Goal: Task Accomplishment & Management: Manage account settings

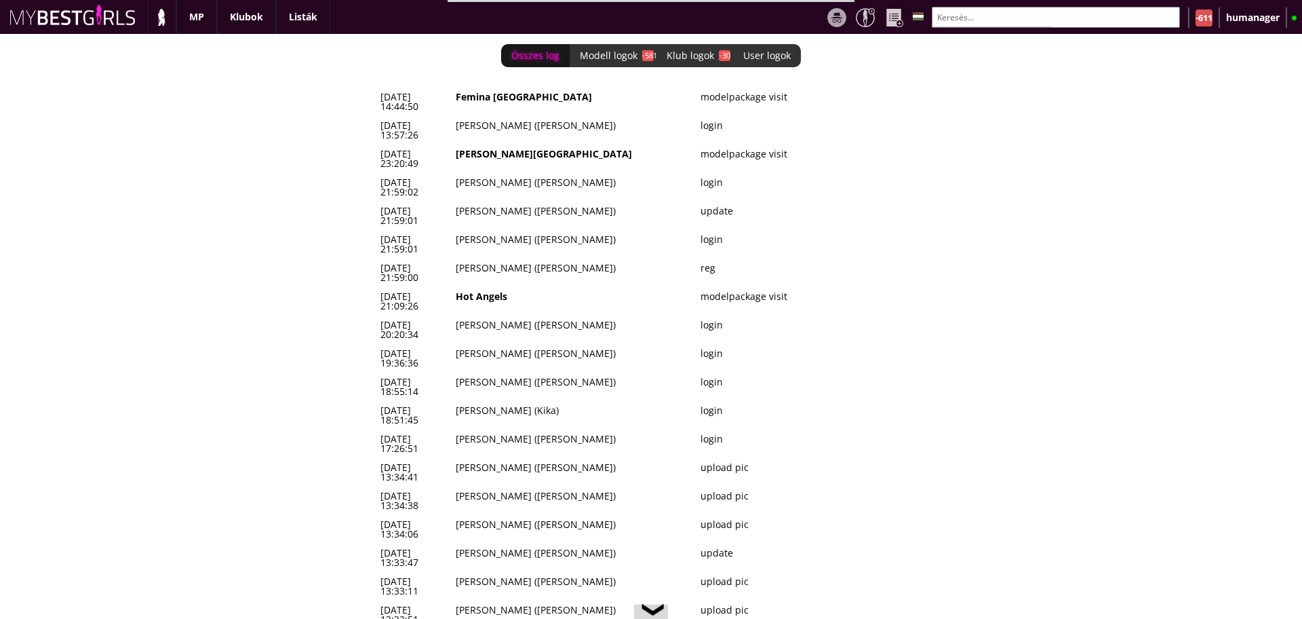
scroll to position [0, 5573]
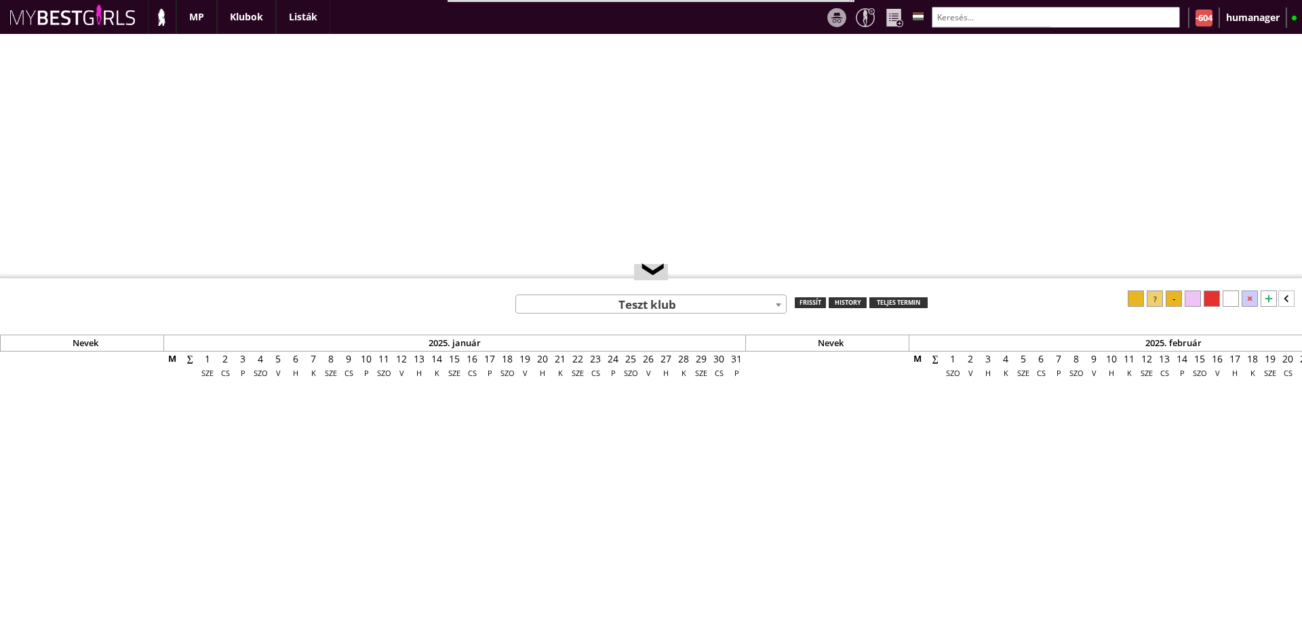
select select "0"
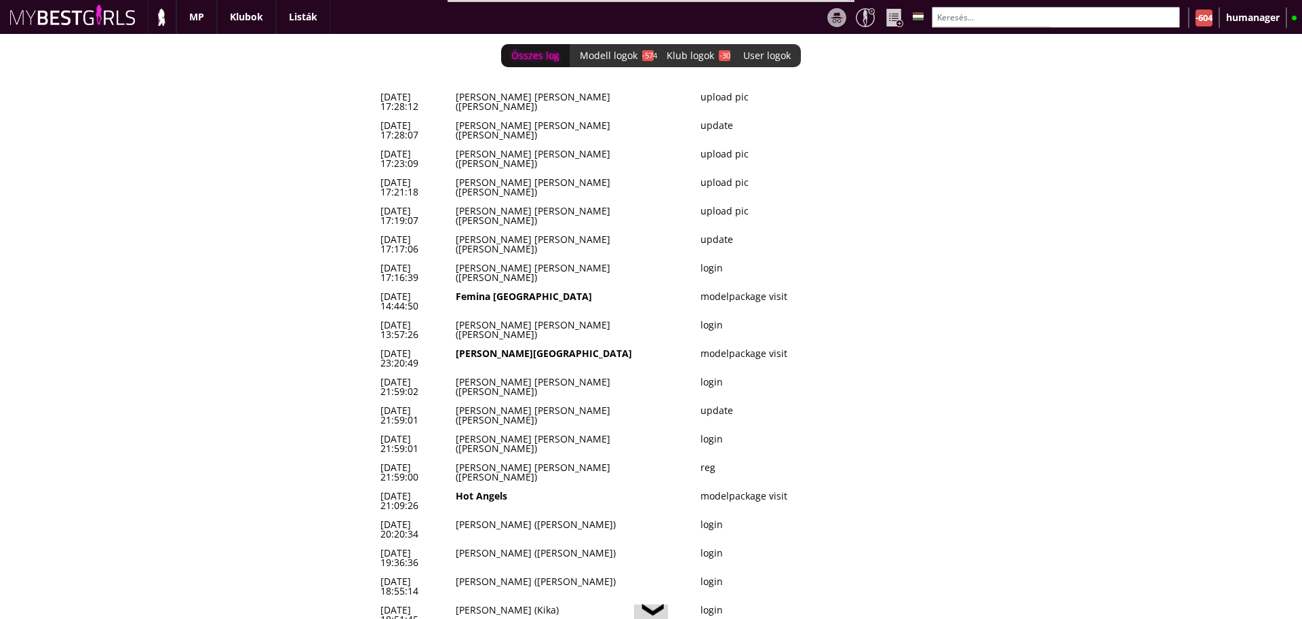
scroll to position [0, 5573]
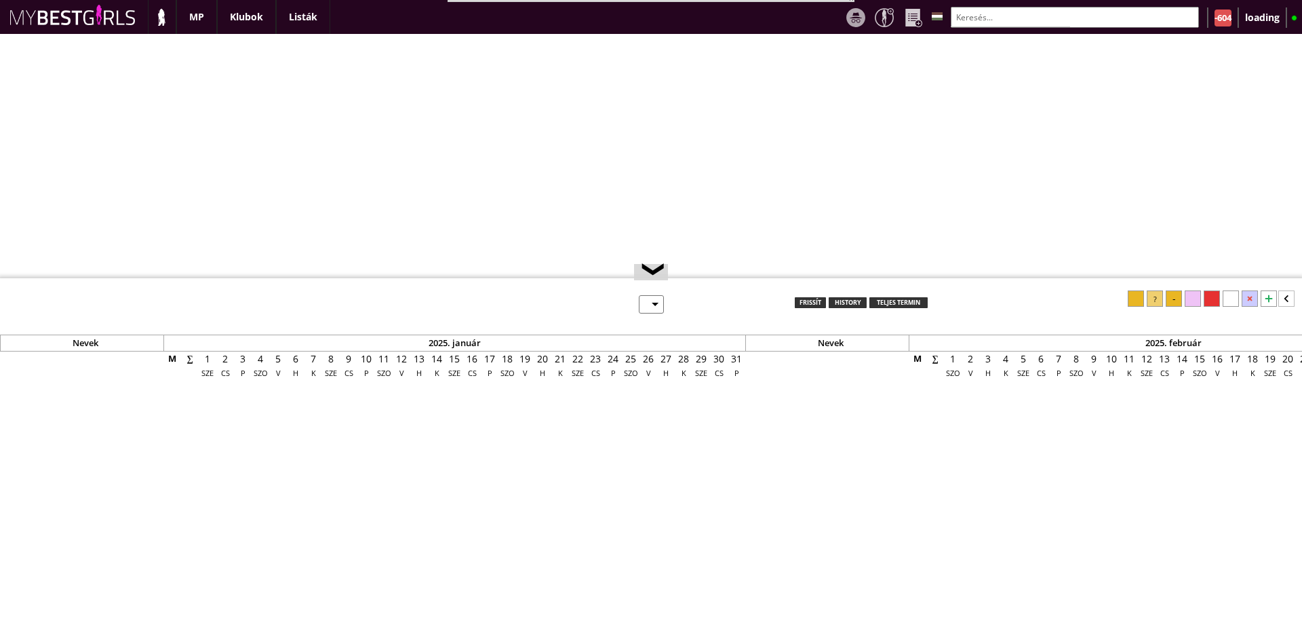
scroll to position [12, 0]
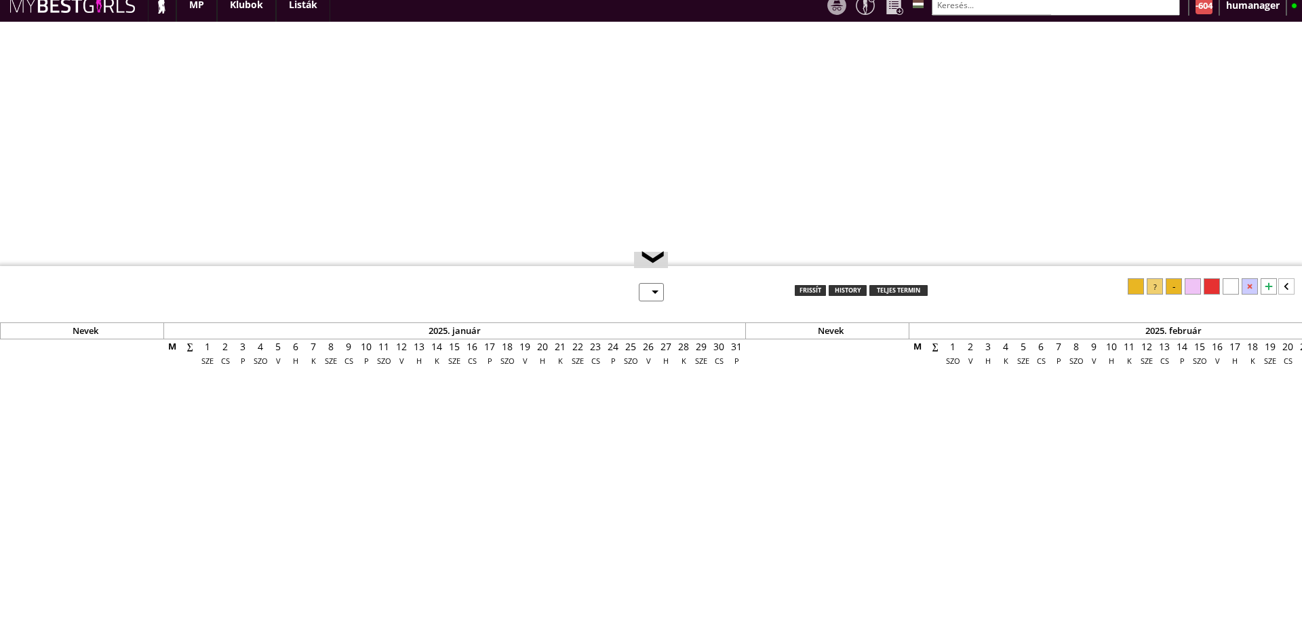
select select "0"
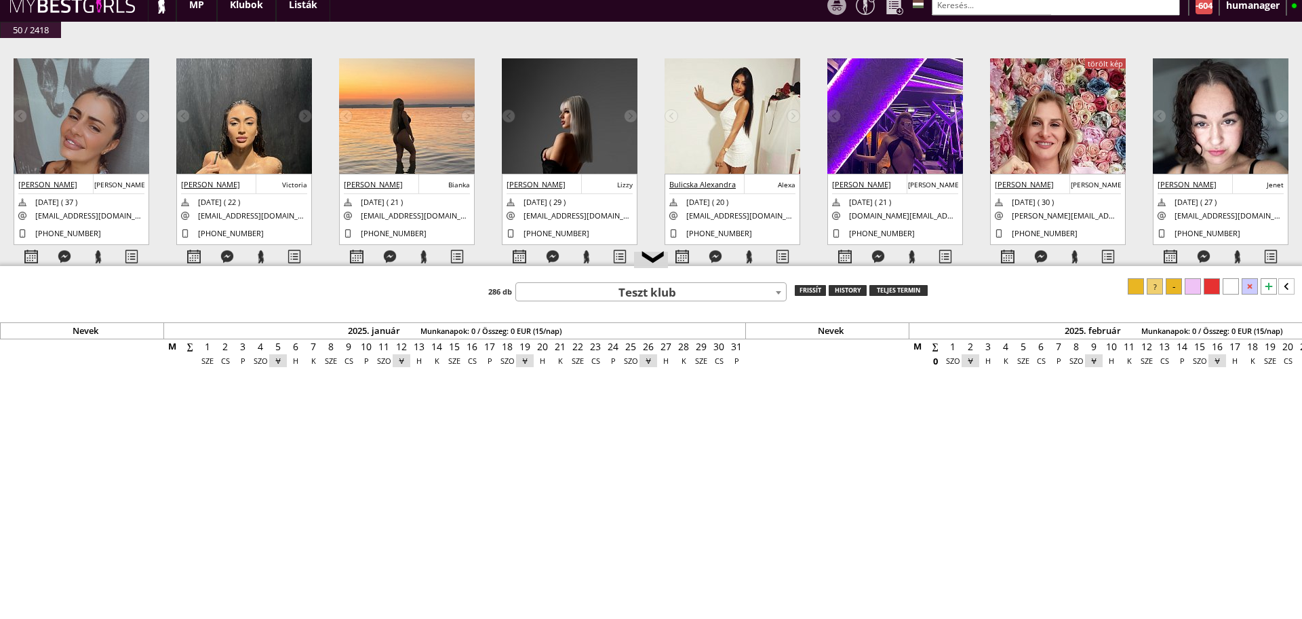
scroll to position [0, 5573]
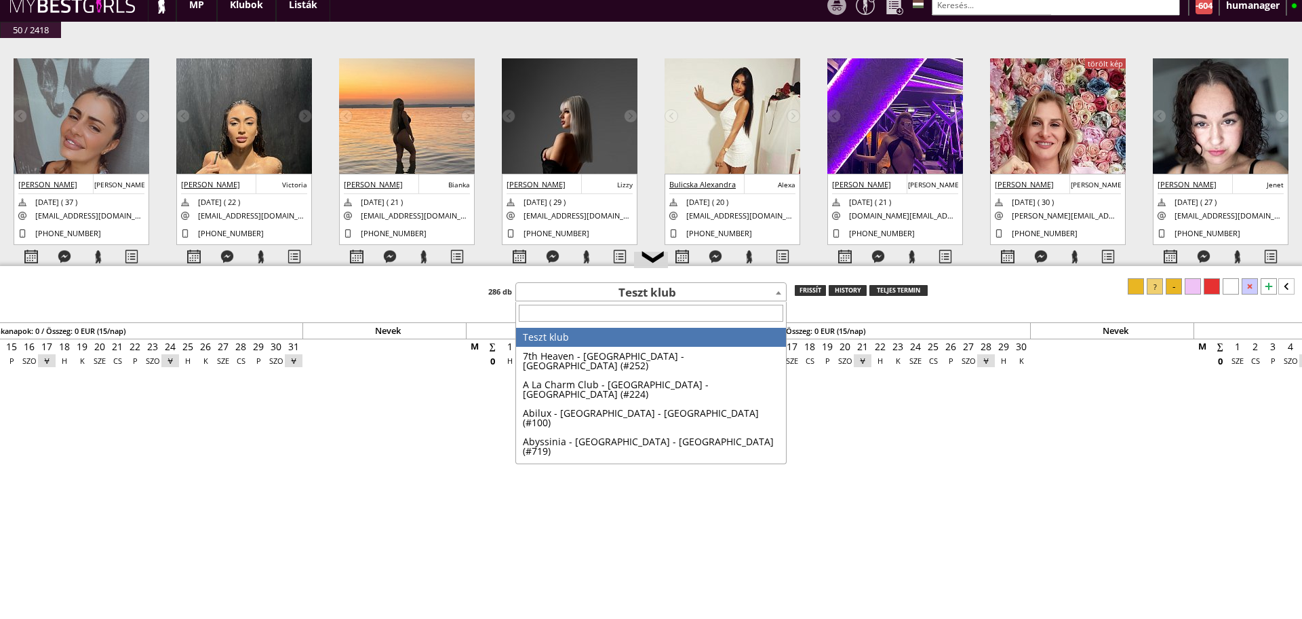
click at [610, 284] on span "Teszt klub" at bounding box center [651, 293] width 270 height 19
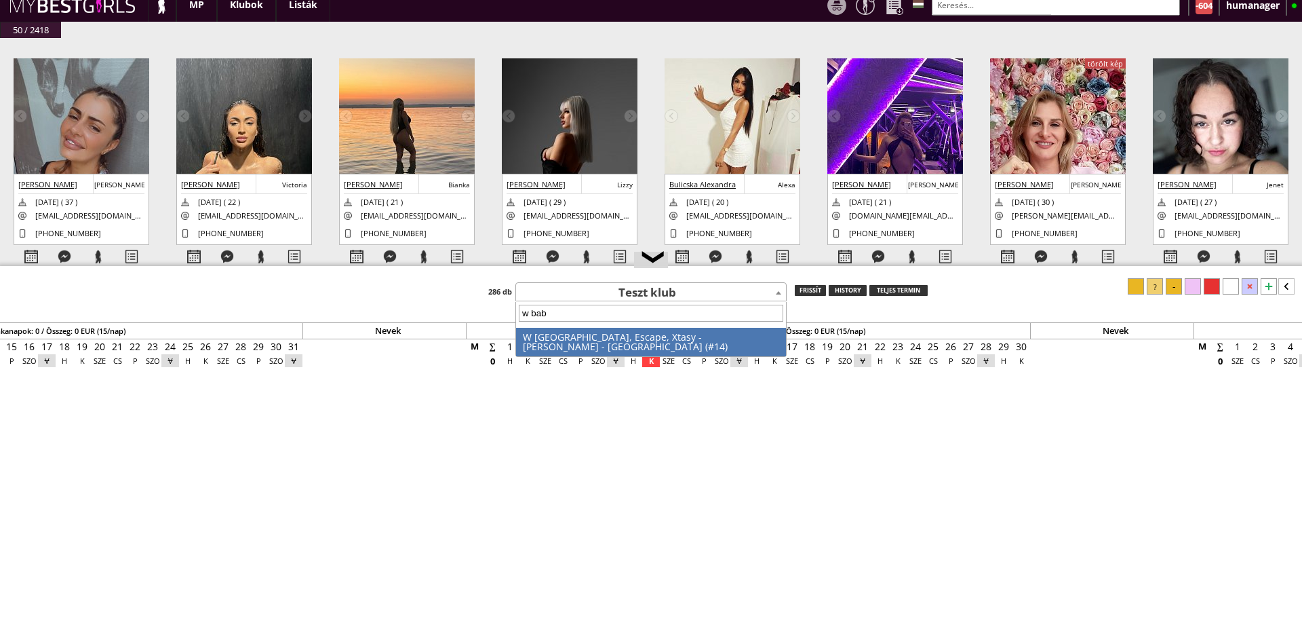
type input "w baby"
select select "14"
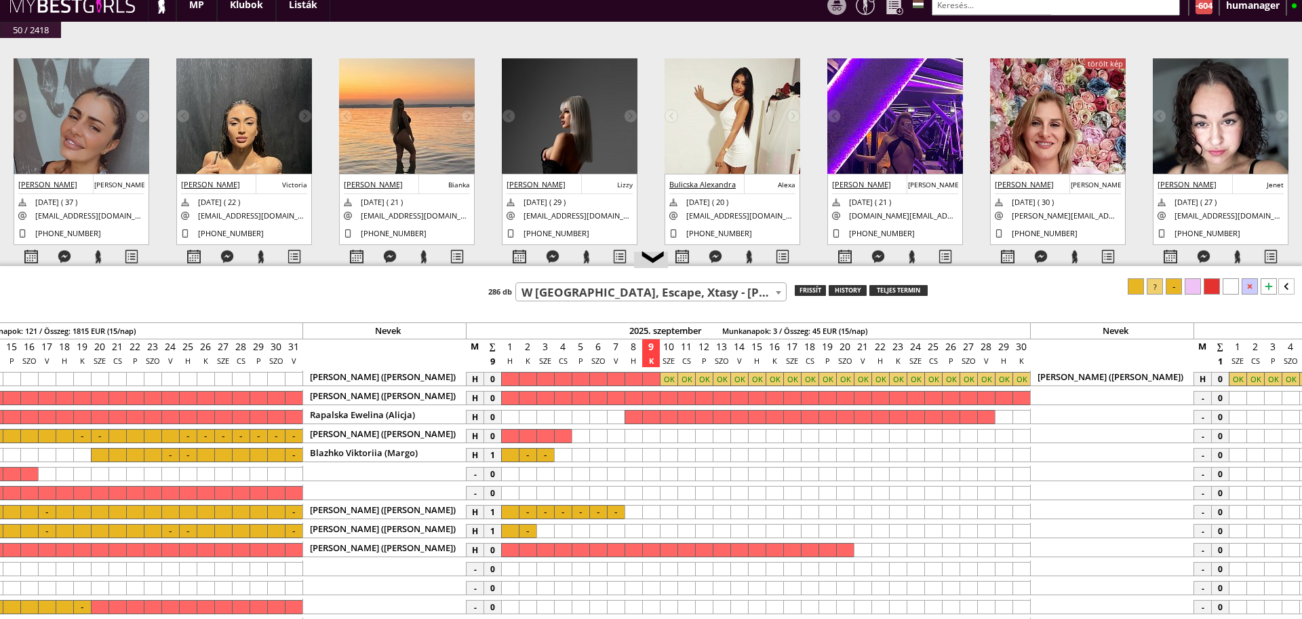
scroll to position [0, 5629]
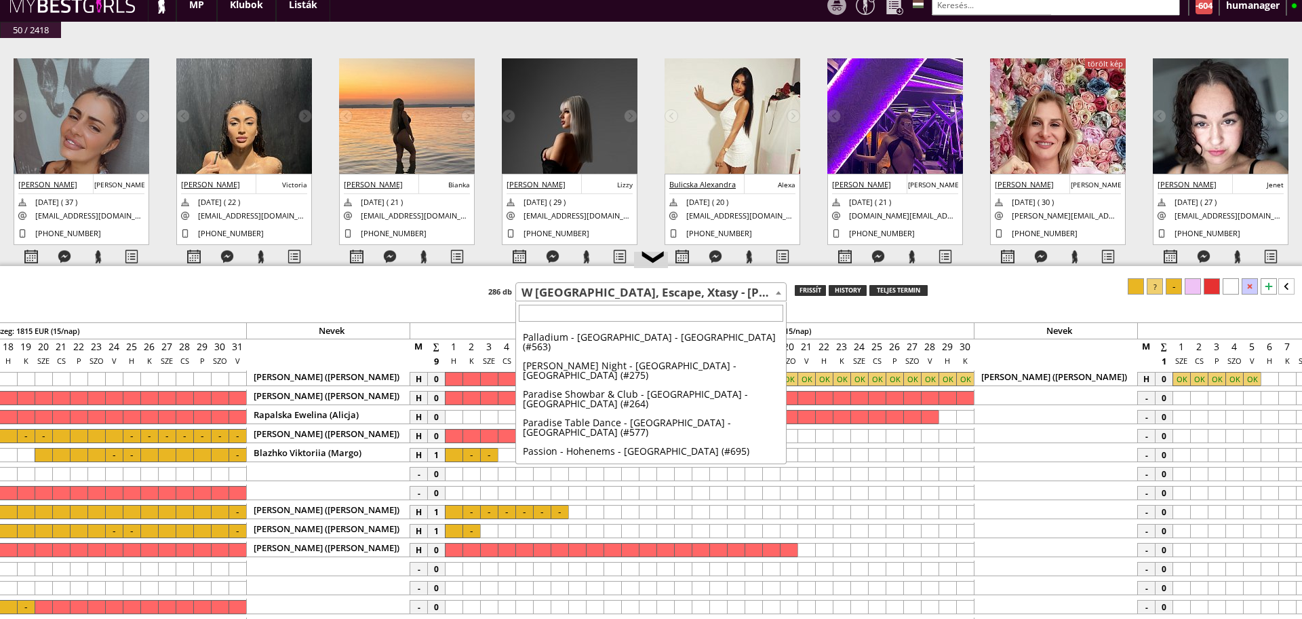
click at [587, 298] on span "W [GEOGRAPHIC_DATA], Escape, Xtasy - [PERSON_NAME] - [GEOGRAPHIC_DATA] (#14)" at bounding box center [651, 293] width 270 height 19
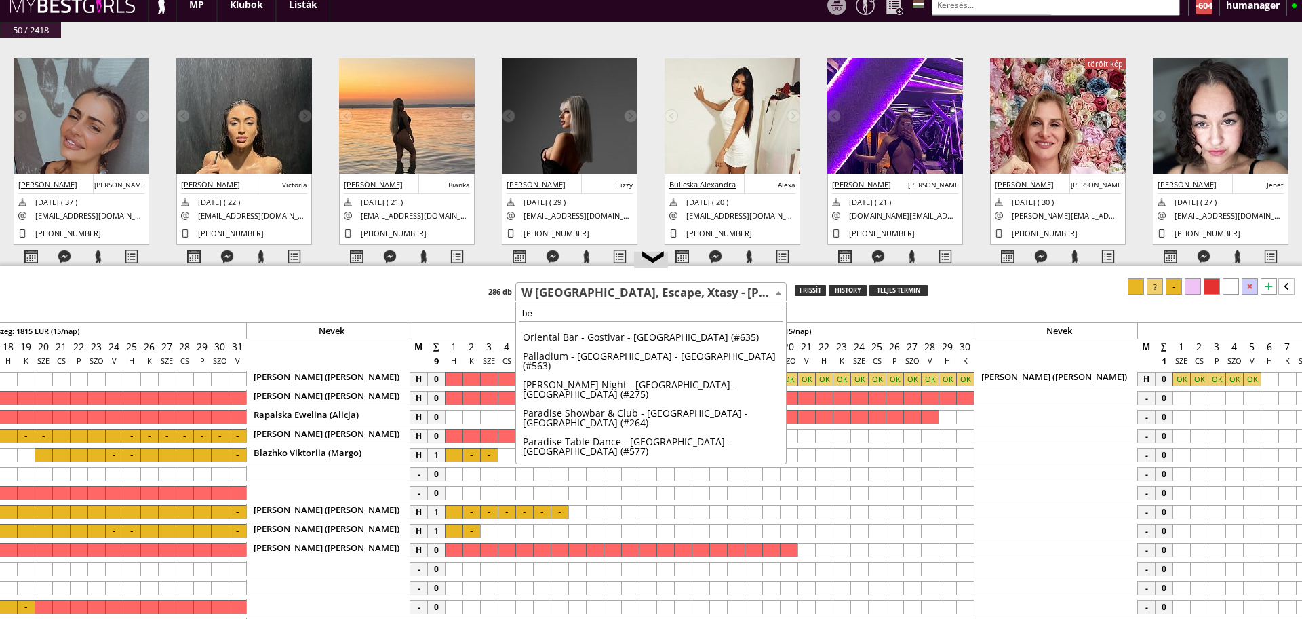
scroll to position [0, 0]
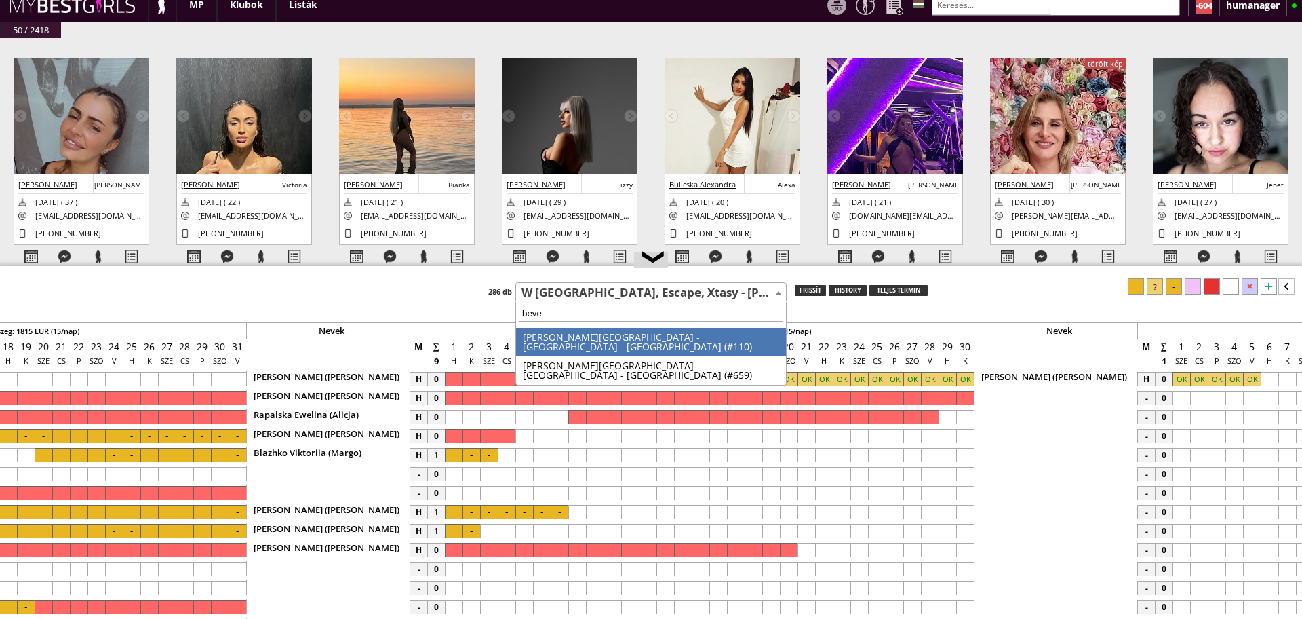
type input "[PERSON_NAME]"
select select "110"
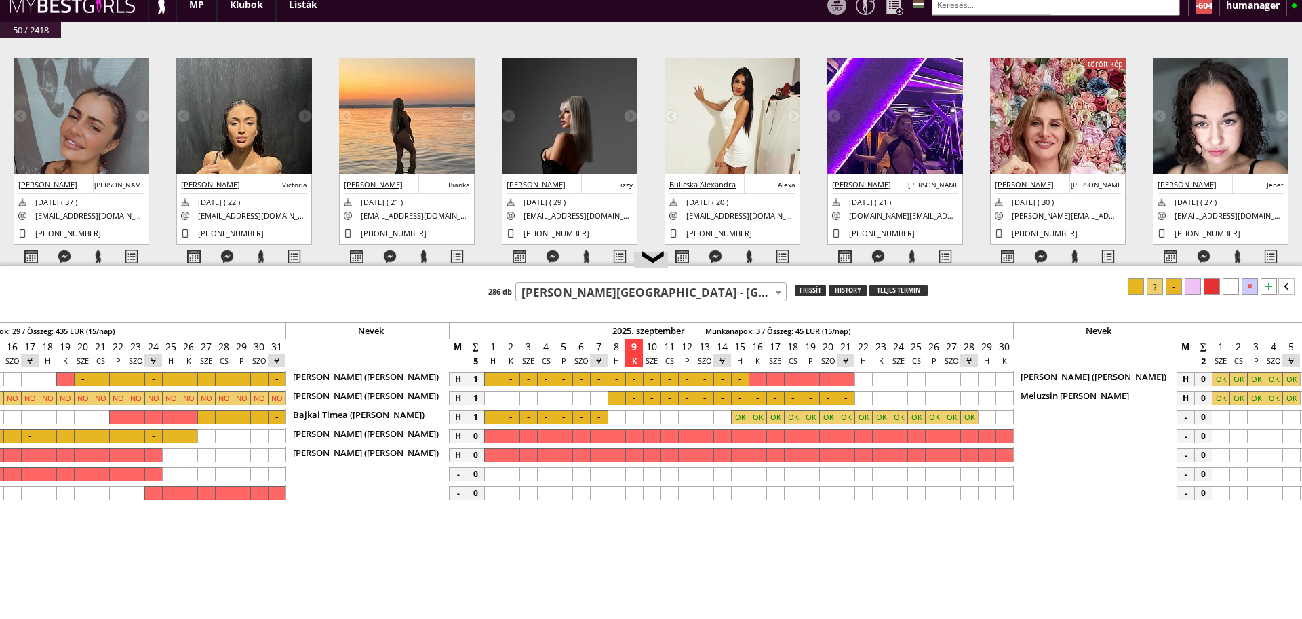
scroll to position [0, 5573]
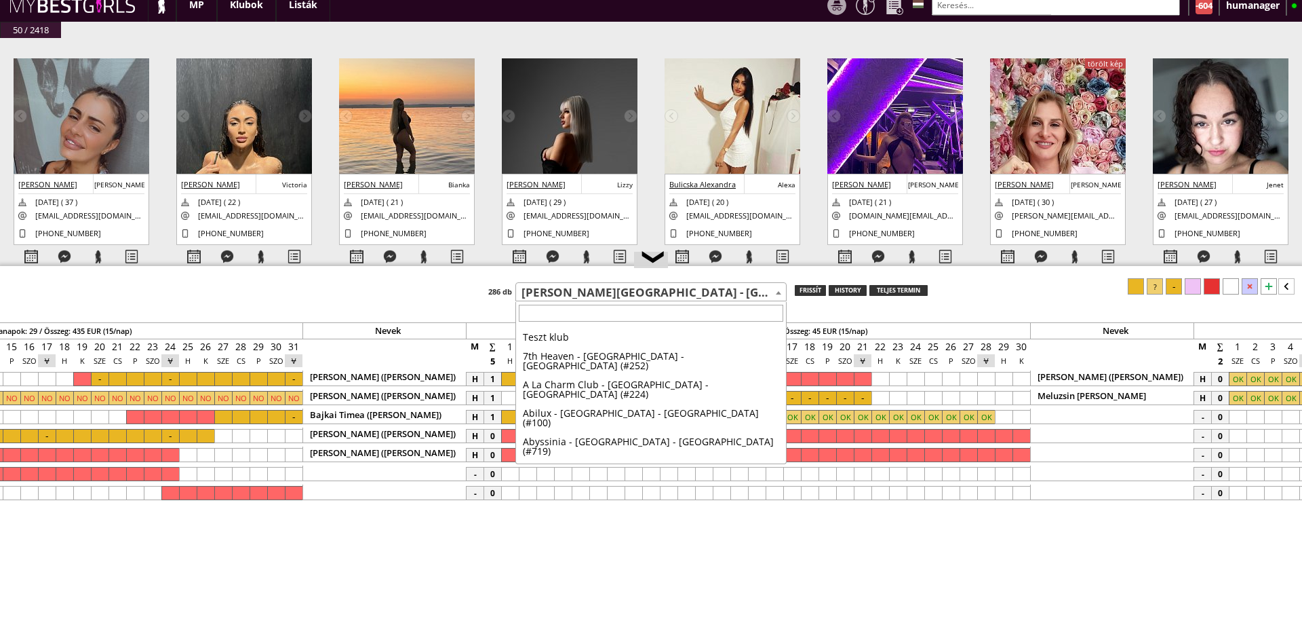
click at [570, 296] on span "[PERSON_NAME][GEOGRAPHIC_DATA] - [GEOGRAPHIC_DATA] - [GEOGRAPHIC_DATA] (#110)" at bounding box center [651, 293] width 270 height 19
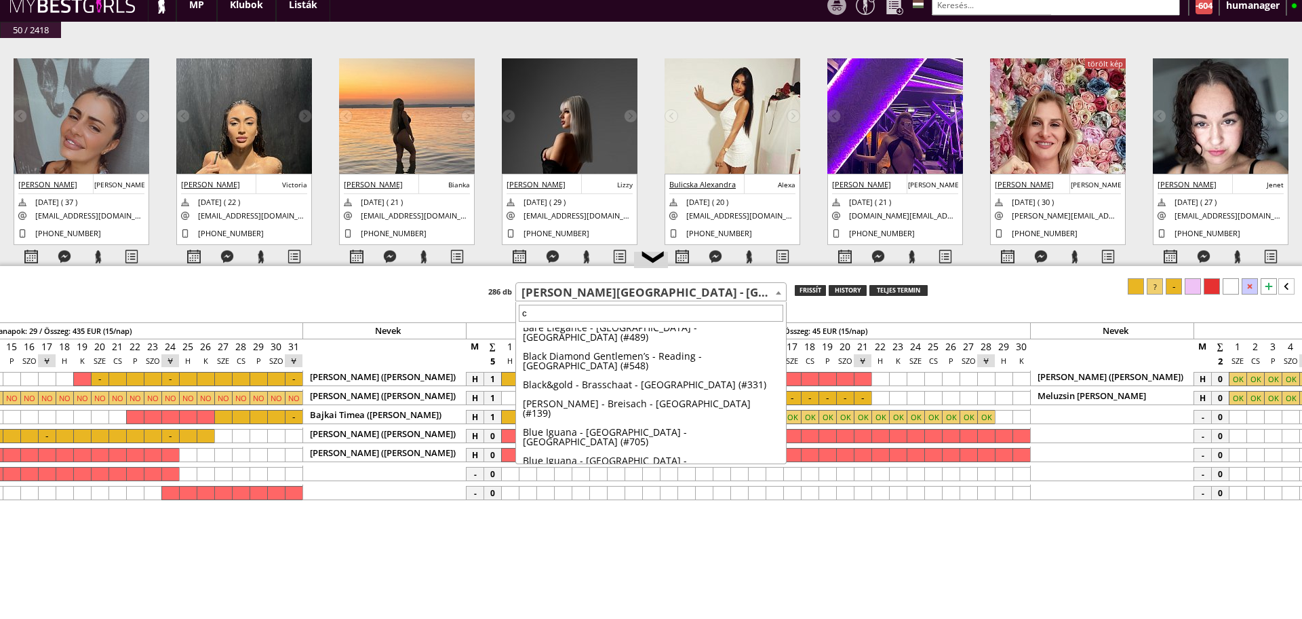
scroll to position [0, 0]
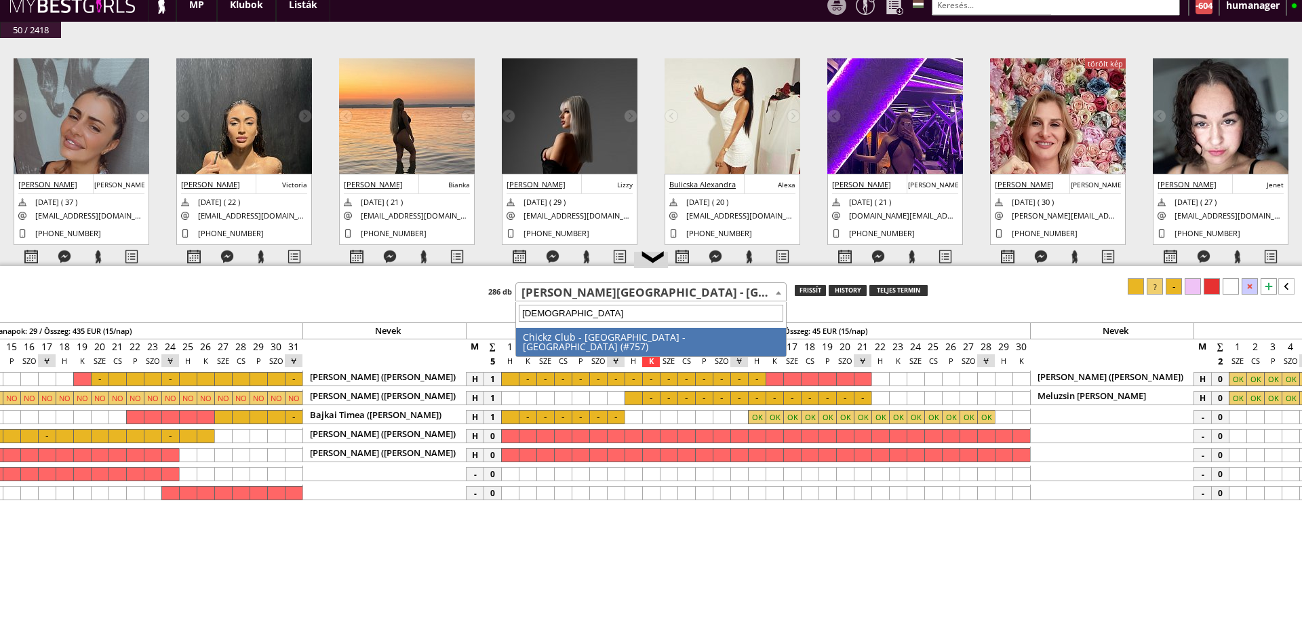
type input "chic"
select select "757"
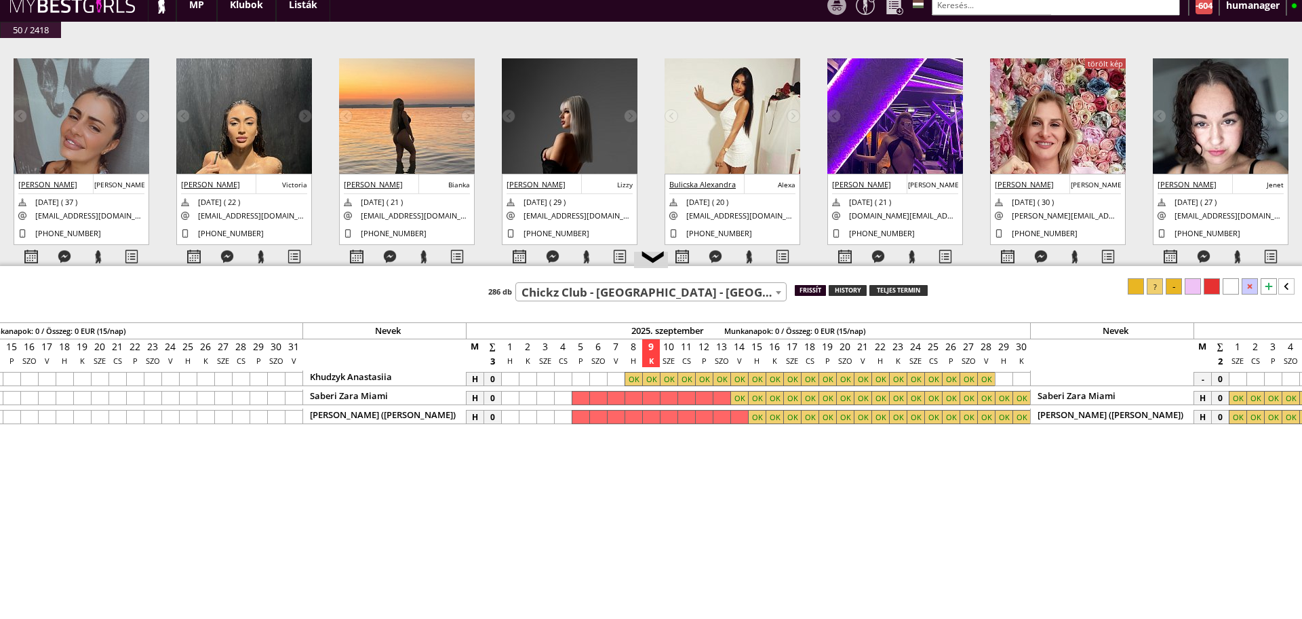
click at [816, 292] on div "frissít" at bounding box center [810, 290] width 31 height 11
click at [646, 382] on div at bounding box center [651, 379] width 18 height 14
click at [982, 375] on div at bounding box center [986, 379] width 18 height 14
click at [1180, 284] on div at bounding box center [1174, 286] width 16 height 16
click at [632, 378] on div at bounding box center [634, 379] width 18 height 14
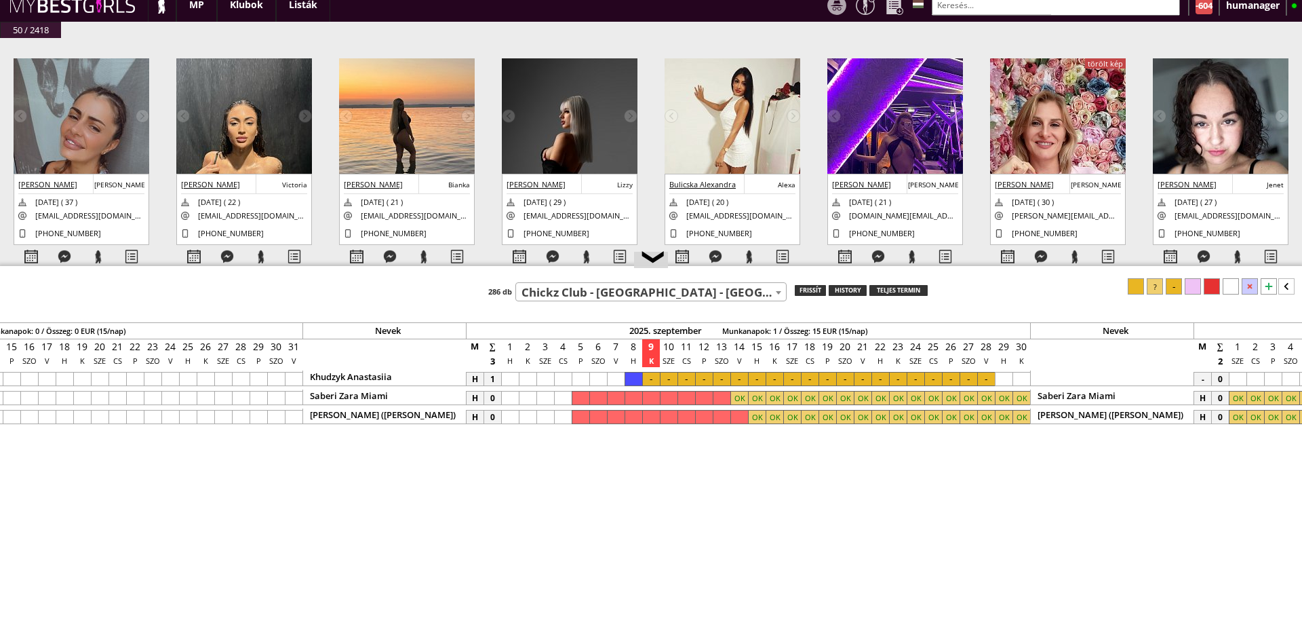
click at [1206, 288] on div at bounding box center [1212, 286] width 16 height 16
click at [649, 375] on div at bounding box center [651, 379] width 18 height 14
click at [1139, 287] on div at bounding box center [1136, 286] width 16 height 16
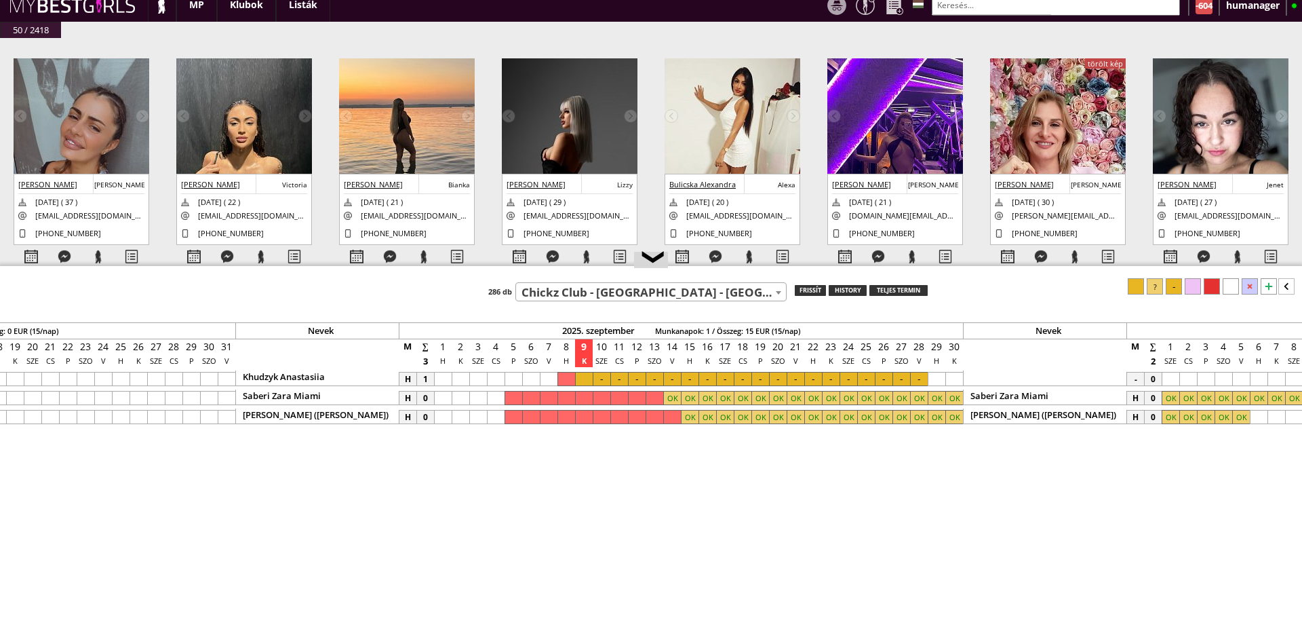
scroll to position [0, 5642]
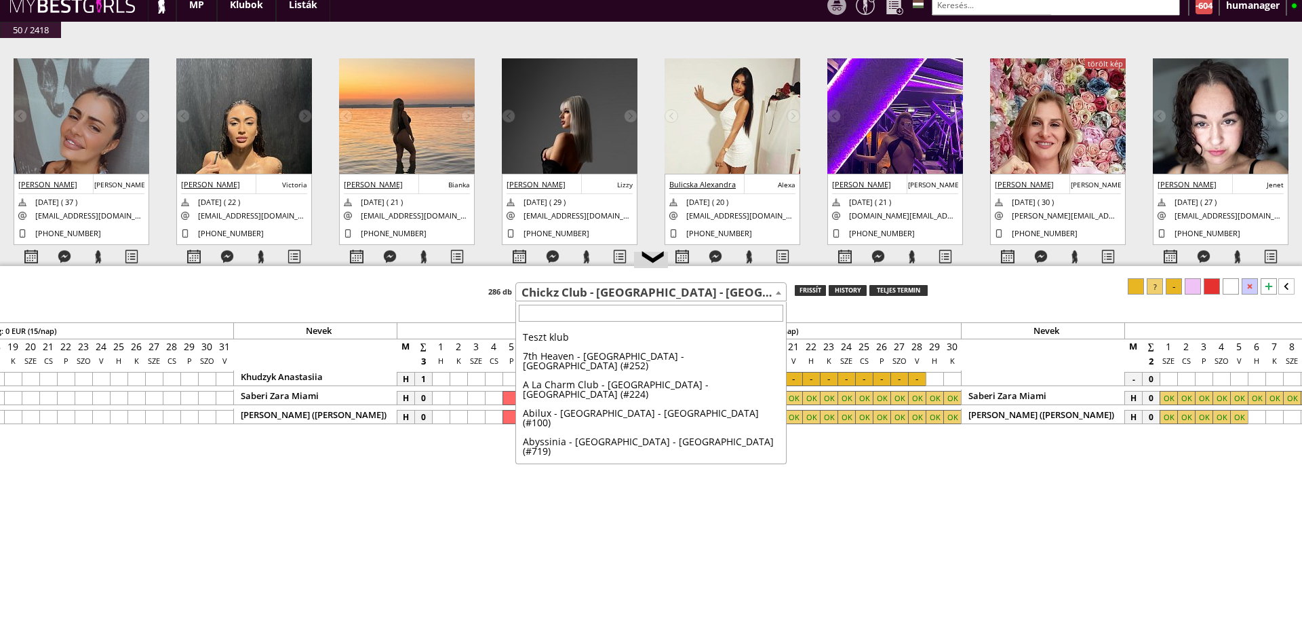
click at [595, 285] on span "Chickz Club - [GEOGRAPHIC_DATA] - [GEOGRAPHIC_DATA] (#757)" at bounding box center [651, 293] width 270 height 19
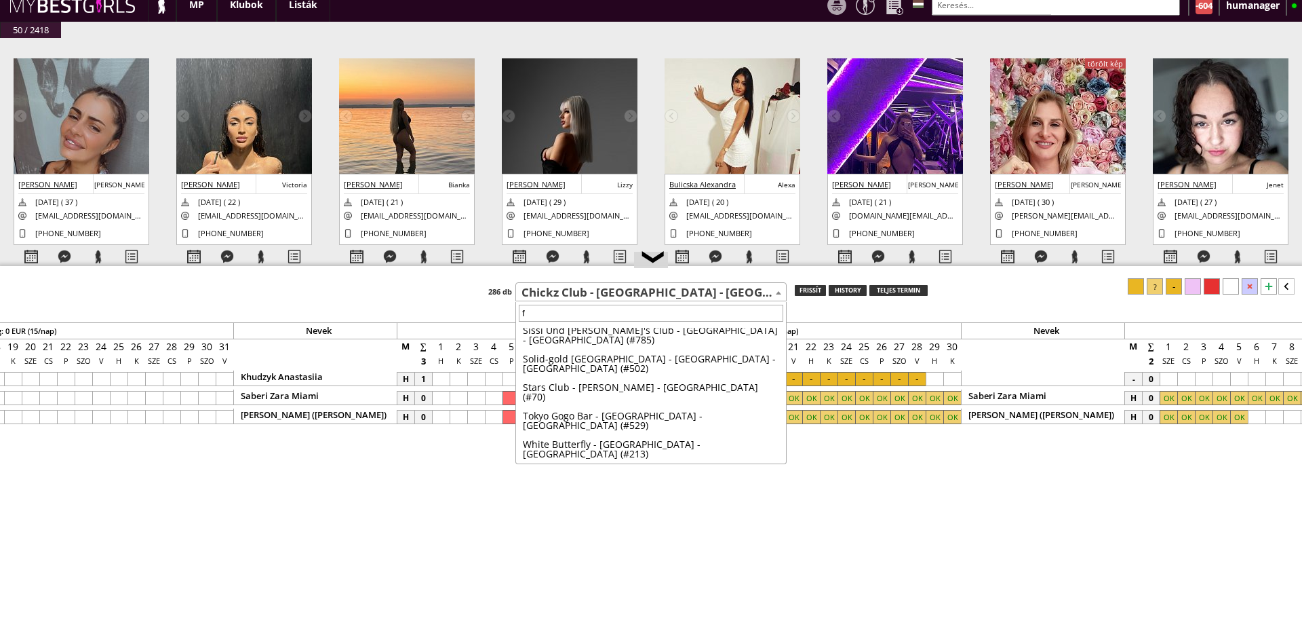
scroll to position [0, 0]
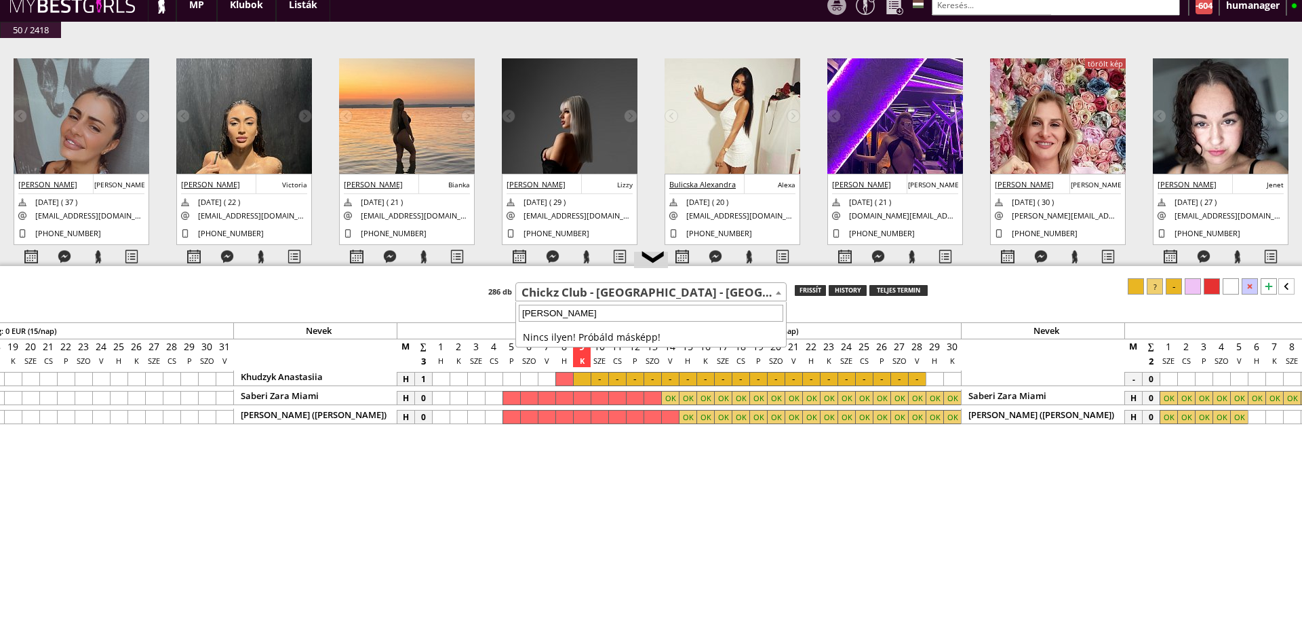
type input "femi"
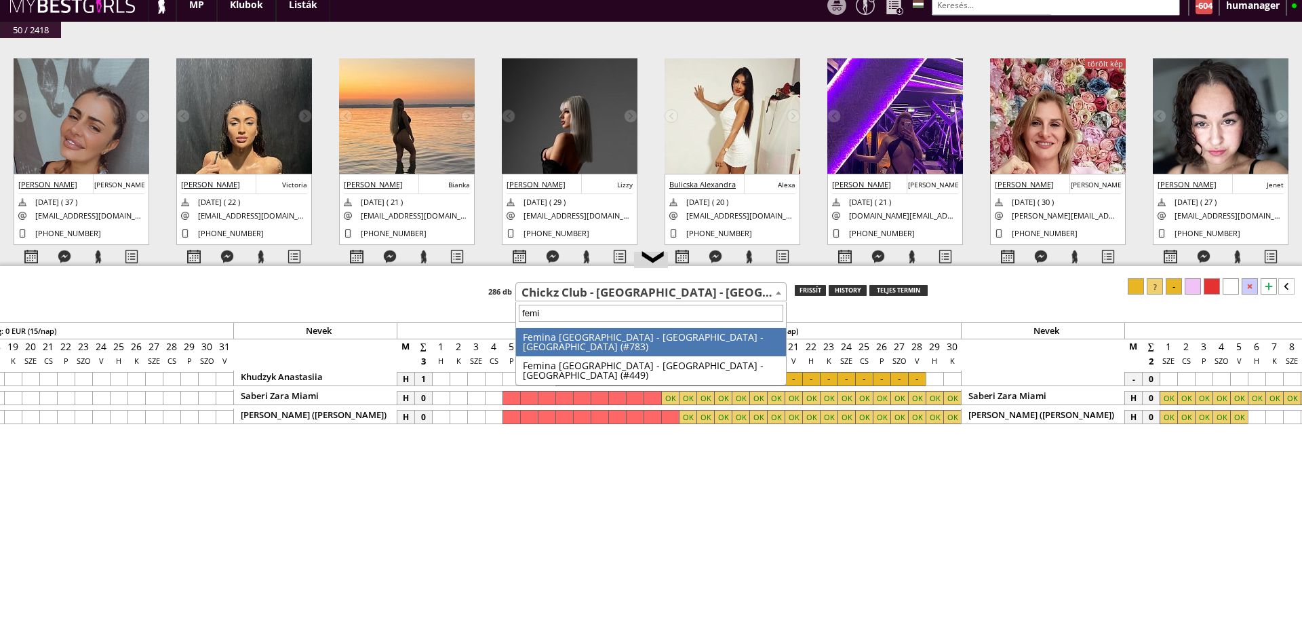
select select "449"
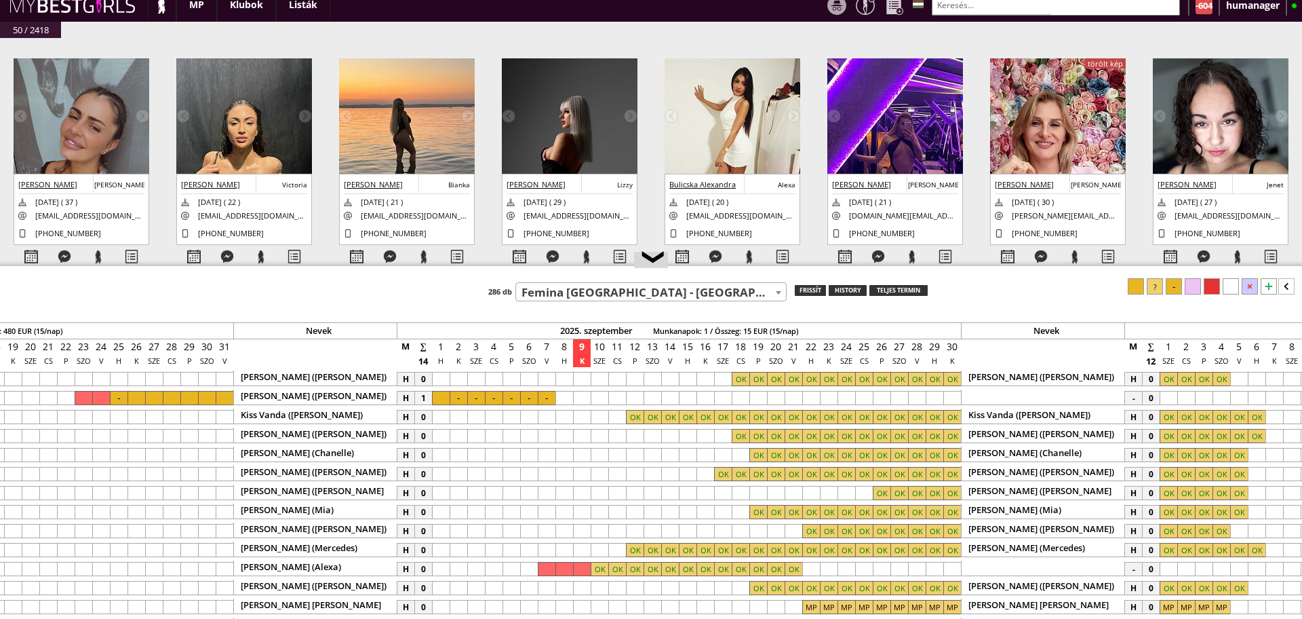
scroll to position [0, 5573]
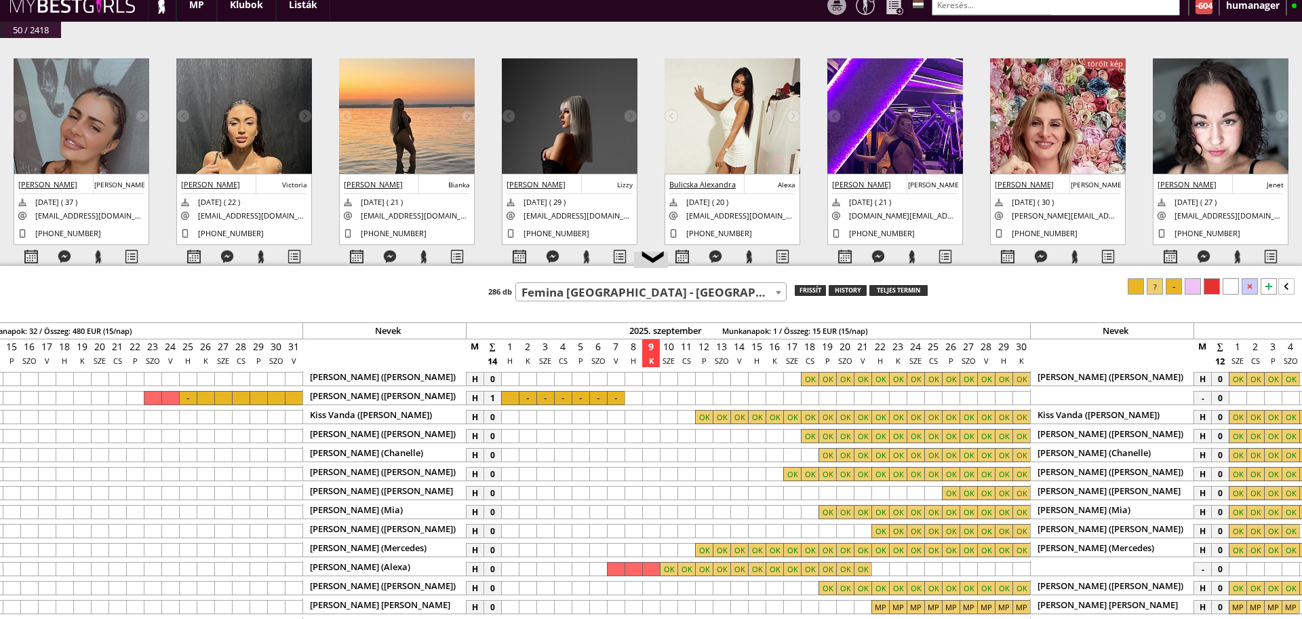
click at [811, 266] on div at bounding box center [651, 267] width 1302 height 2
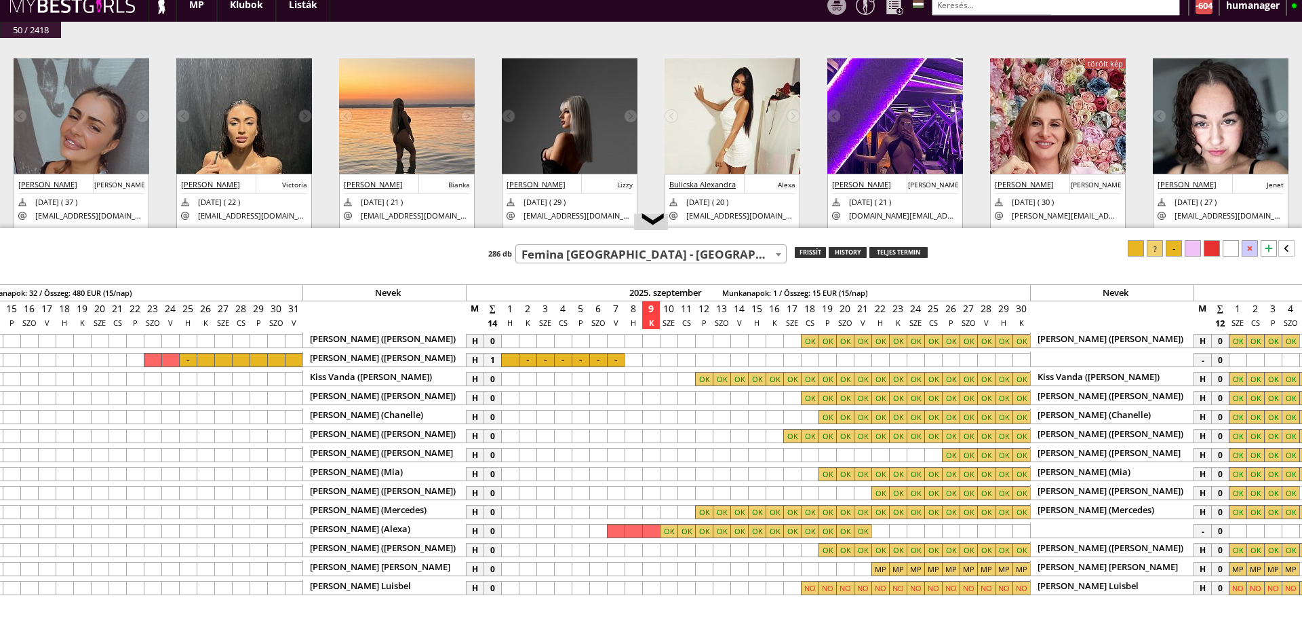
drag, startPoint x: 811, startPoint y: 266, endPoint x: 800, endPoint y: 231, distance: 36.9
click at [800, 230] on div at bounding box center [651, 229] width 1302 height 2
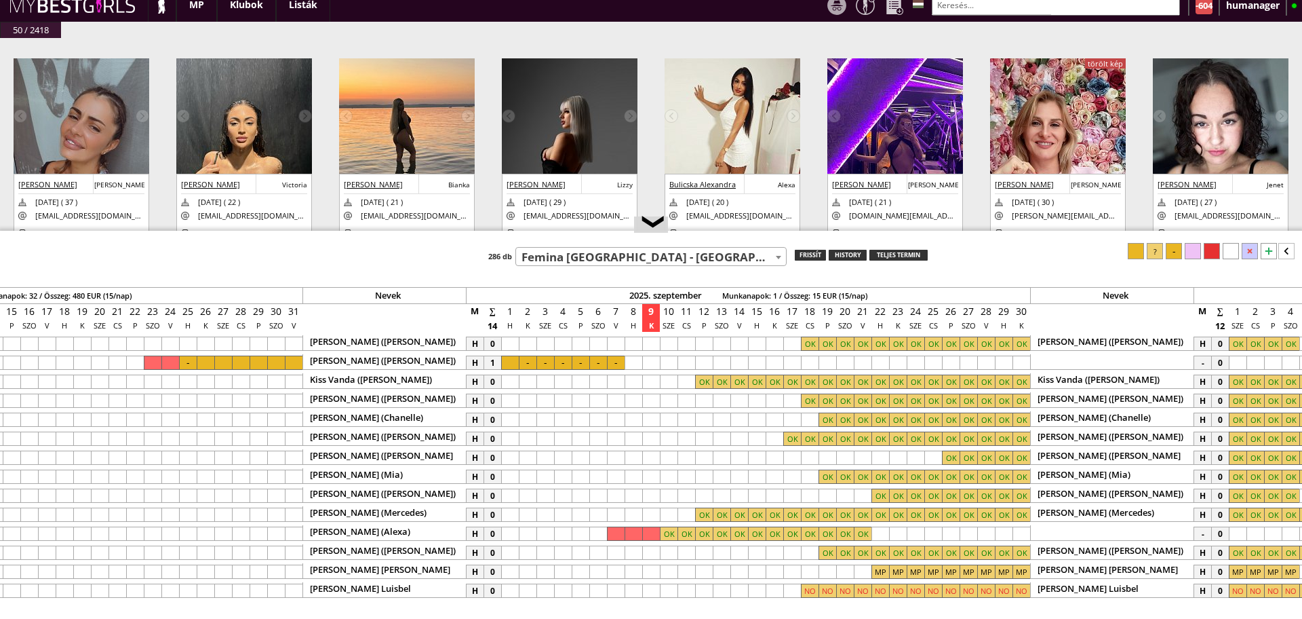
scroll to position [0, 5579]
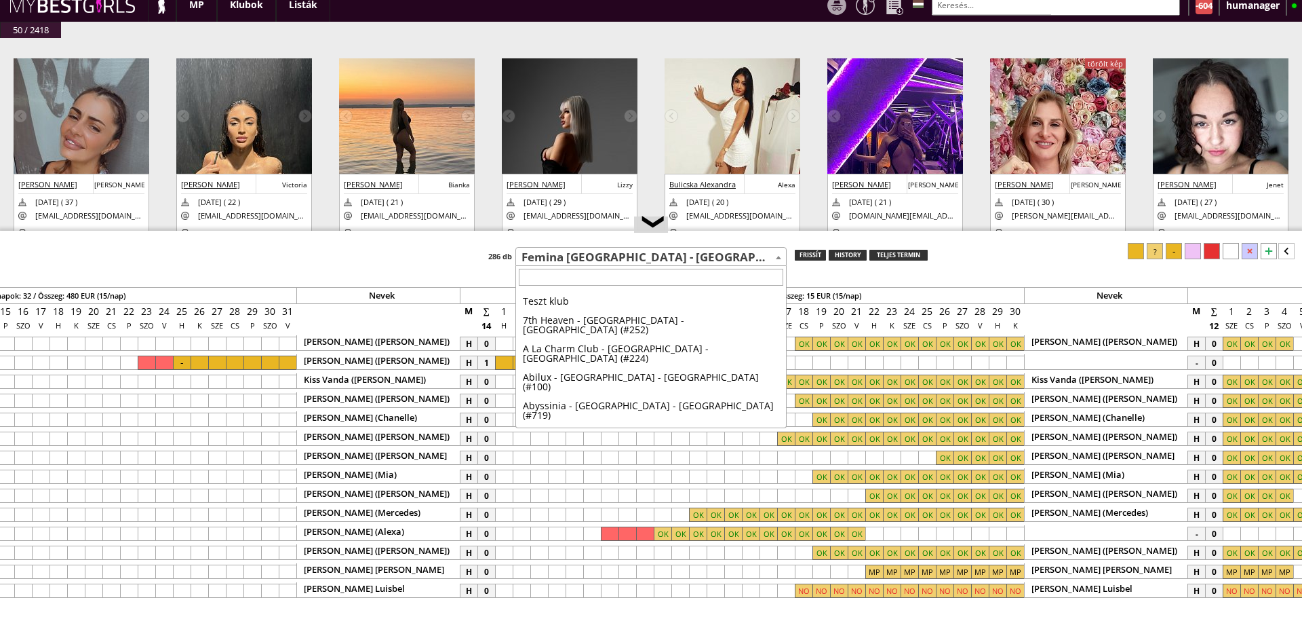
click at [556, 262] on span "Femina [GEOGRAPHIC_DATA] - [GEOGRAPHIC_DATA] - [GEOGRAPHIC_DATA] (#449)" at bounding box center [651, 257] width 270 height 19
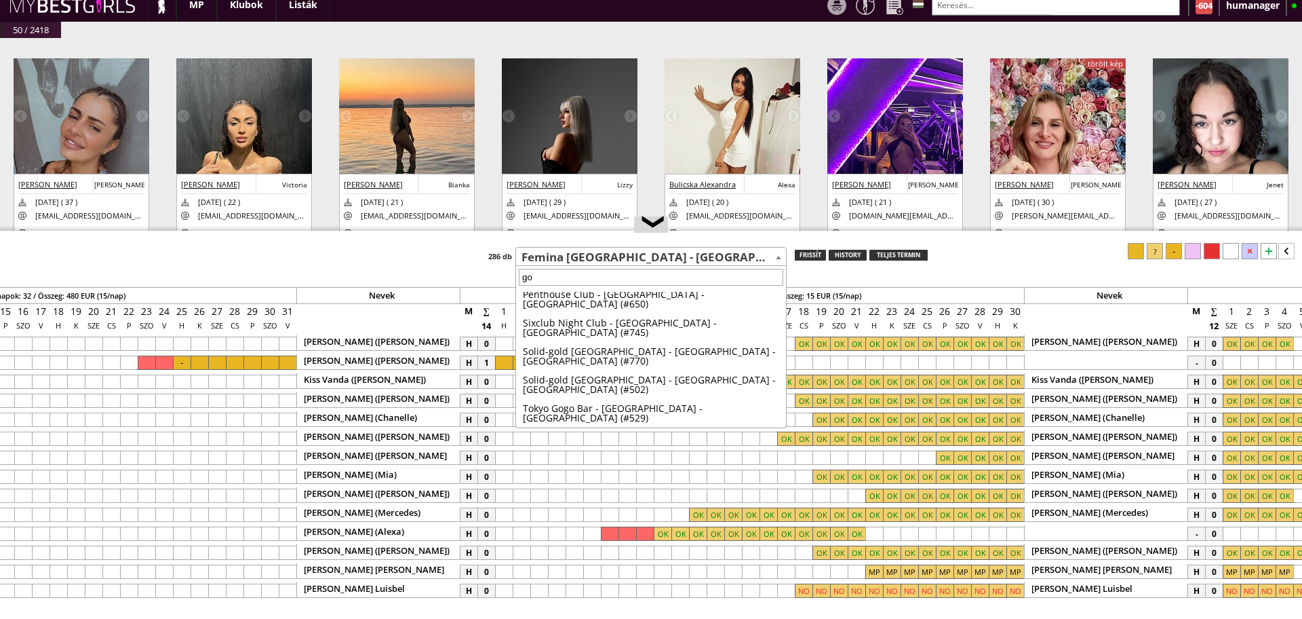
scroll to position [0, 0]
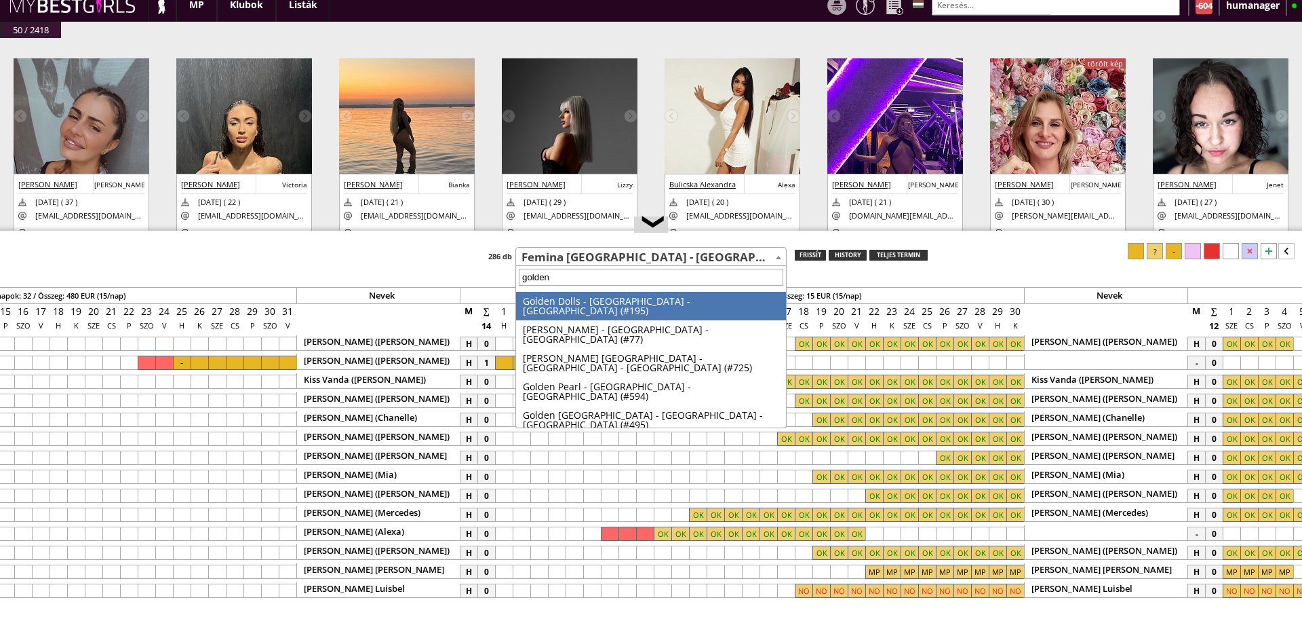
type input "golden g"
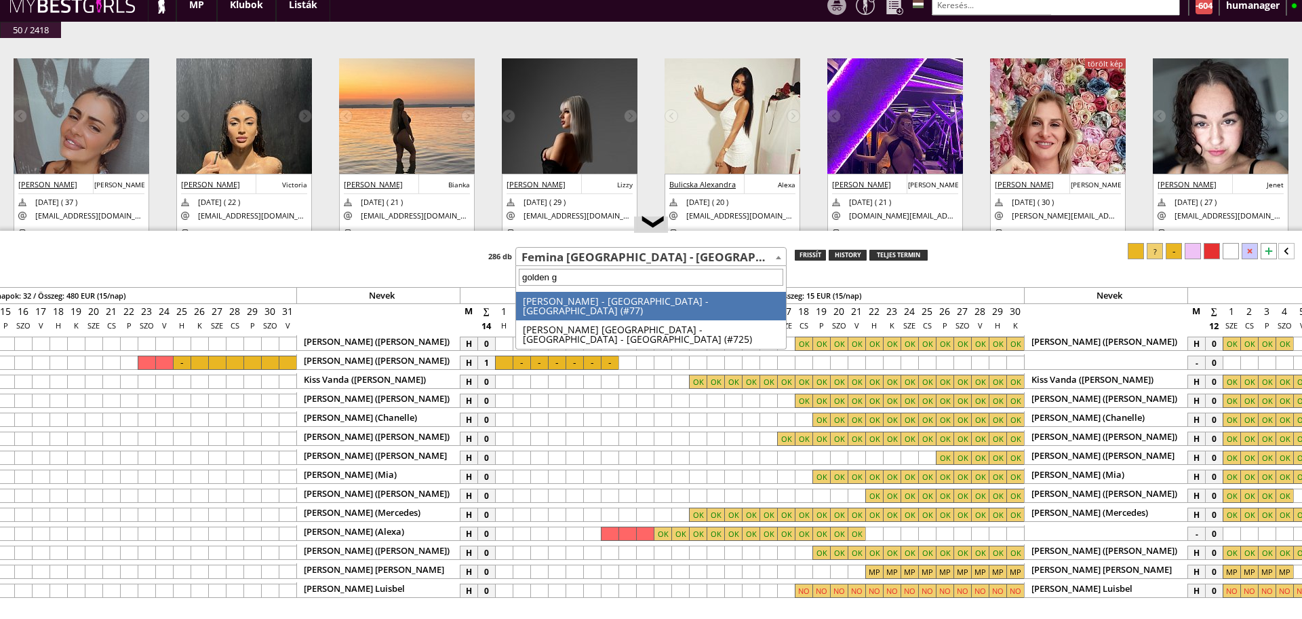
select select "77"
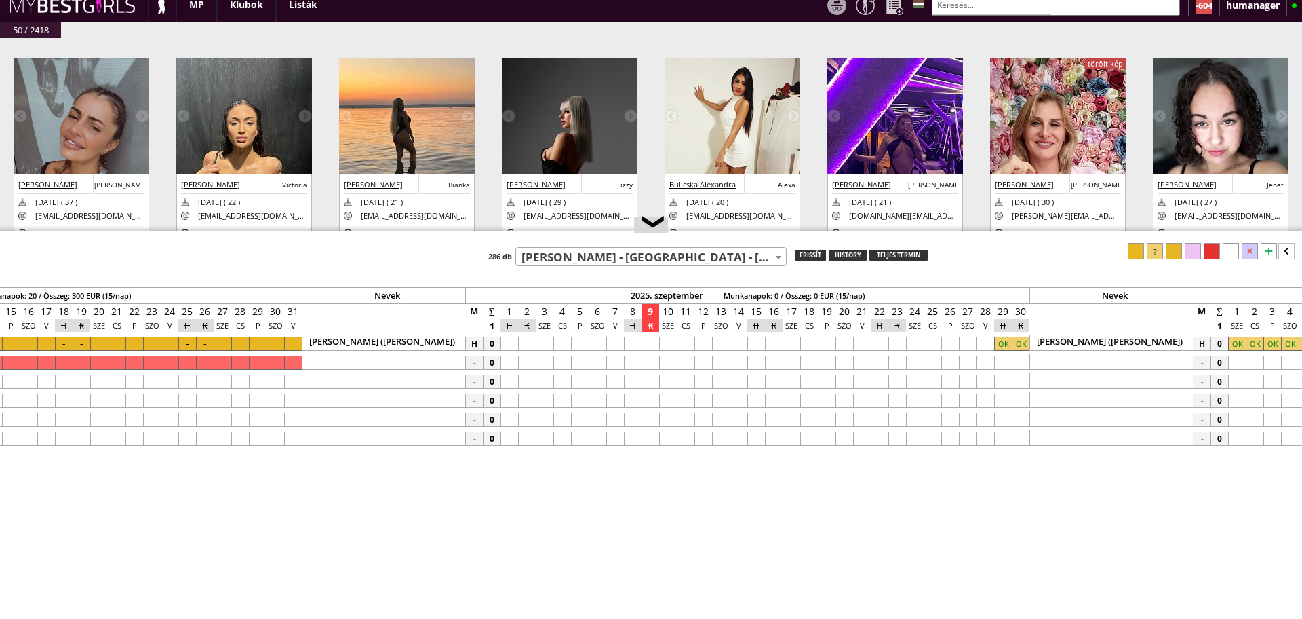
scroll to position [0, 5573]
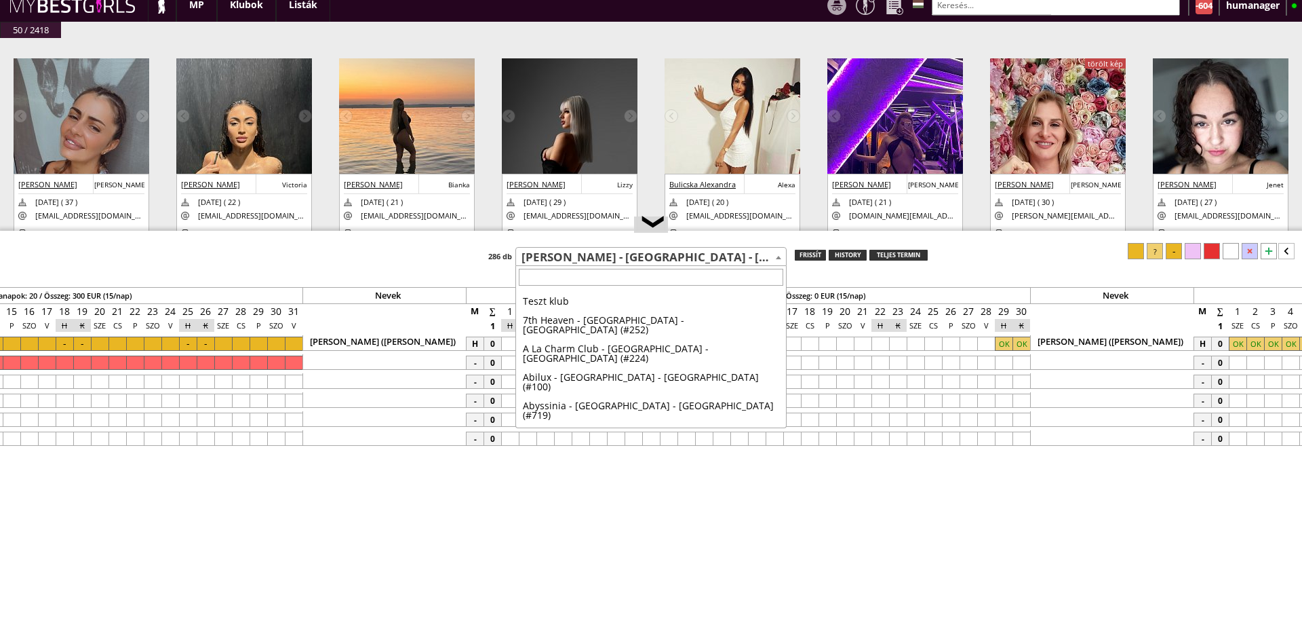
click at [550, 264] on span "[PERSON_NAME] - [GEOGRAPHIC_DATA] - [GEOGRAPHIC_DATA] (#77)" at bounding box center [651, 257] width 270 height 19
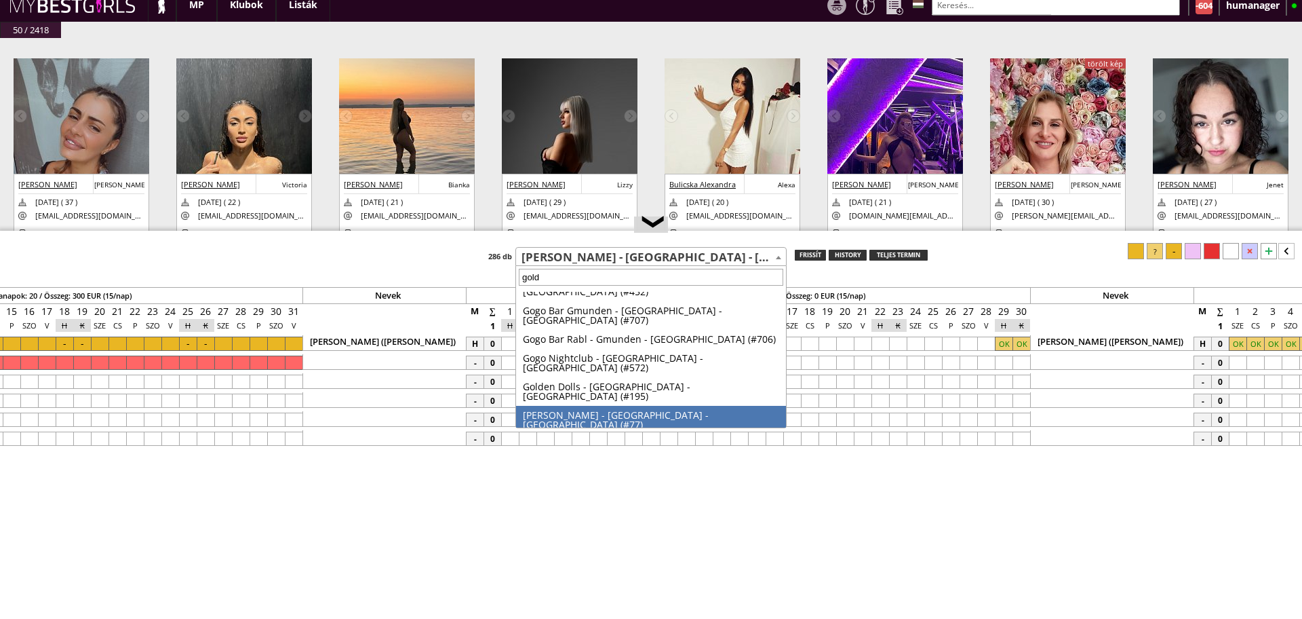
scroll to position [0, 0]
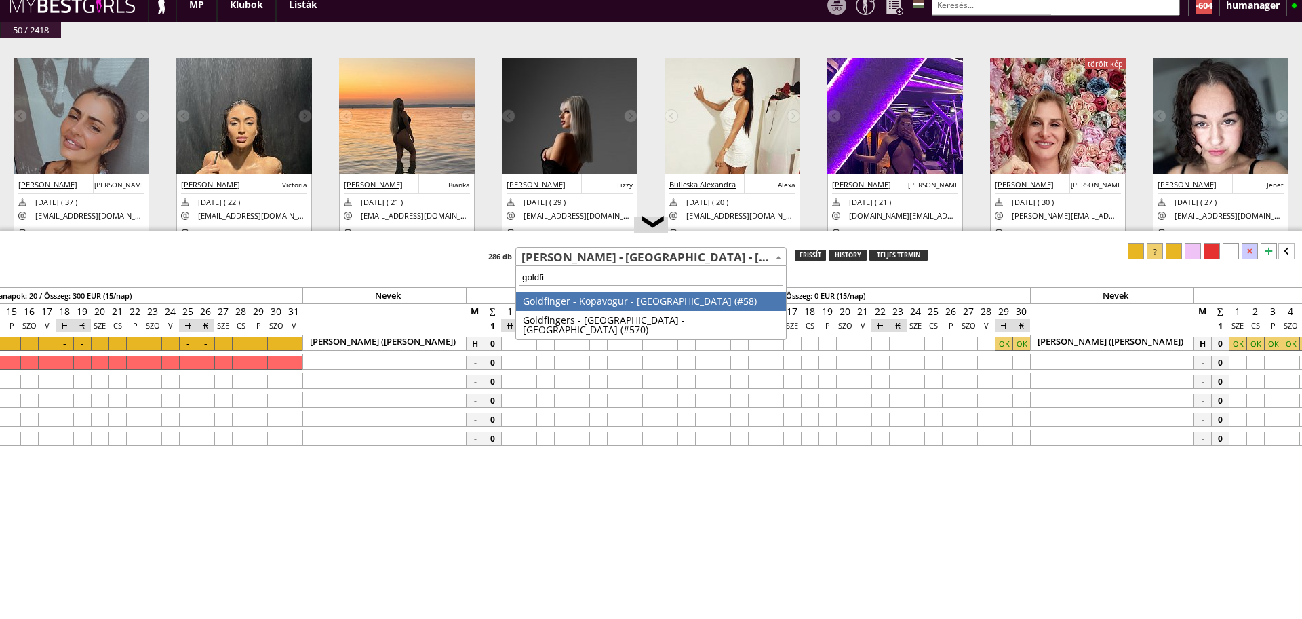
type input "goldfin"
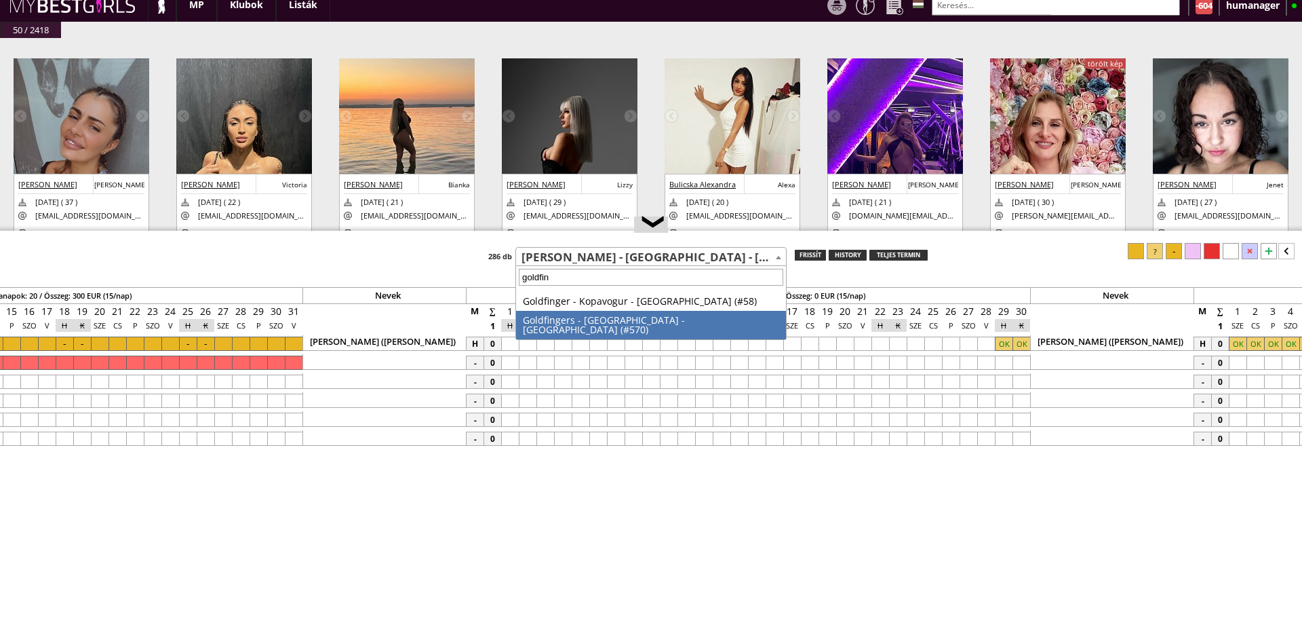
select select "570"
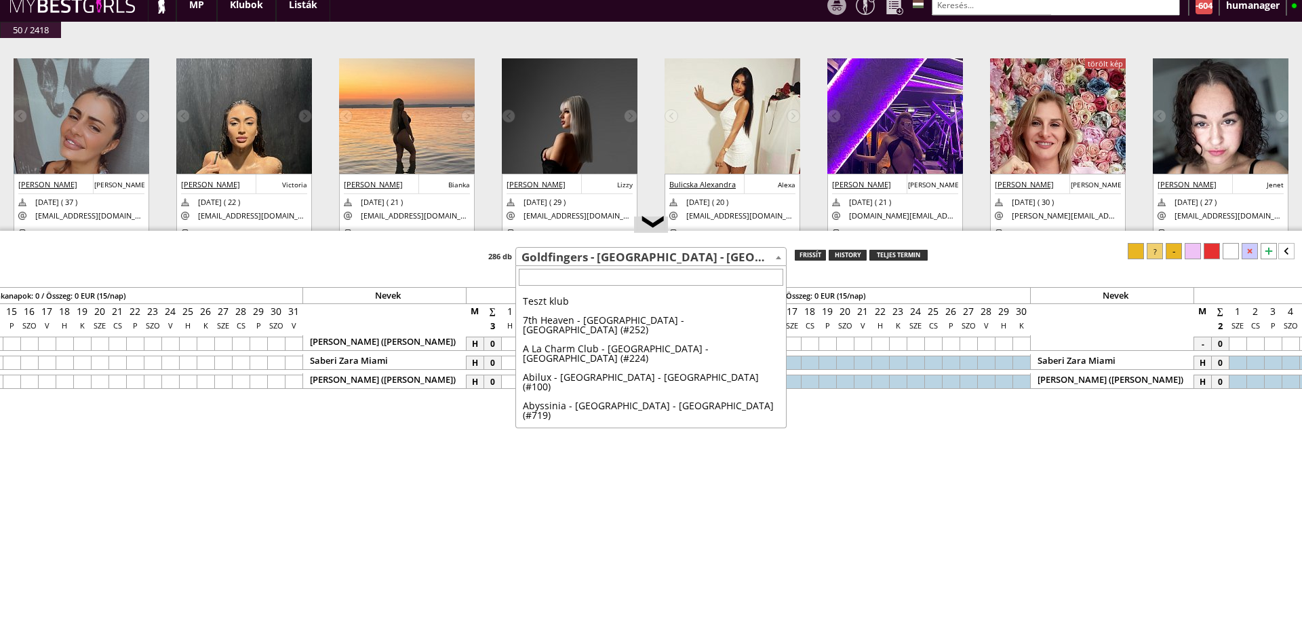
click at [543, 257] on span "Goldfingers - [GEOGRAPHIC_DATA] - [GEOGRAPHIC_DATA] (#570)" at bounding box center [651, 257] width 270 height 19
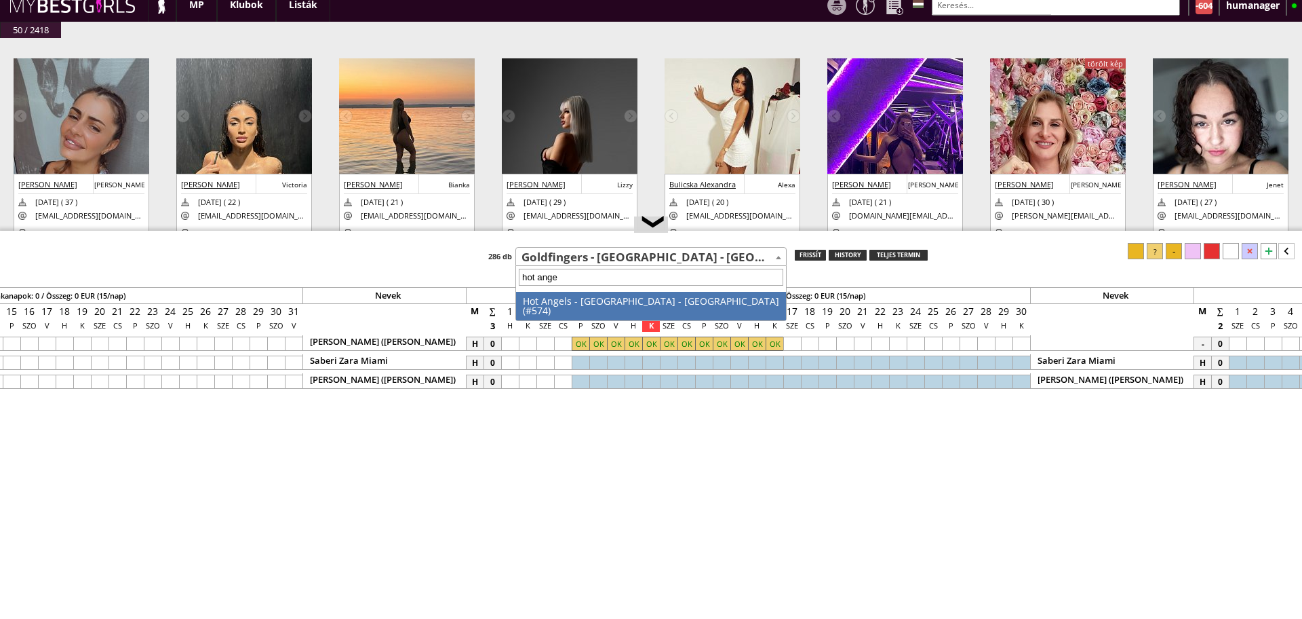
type input "hot angel"
select select "574"
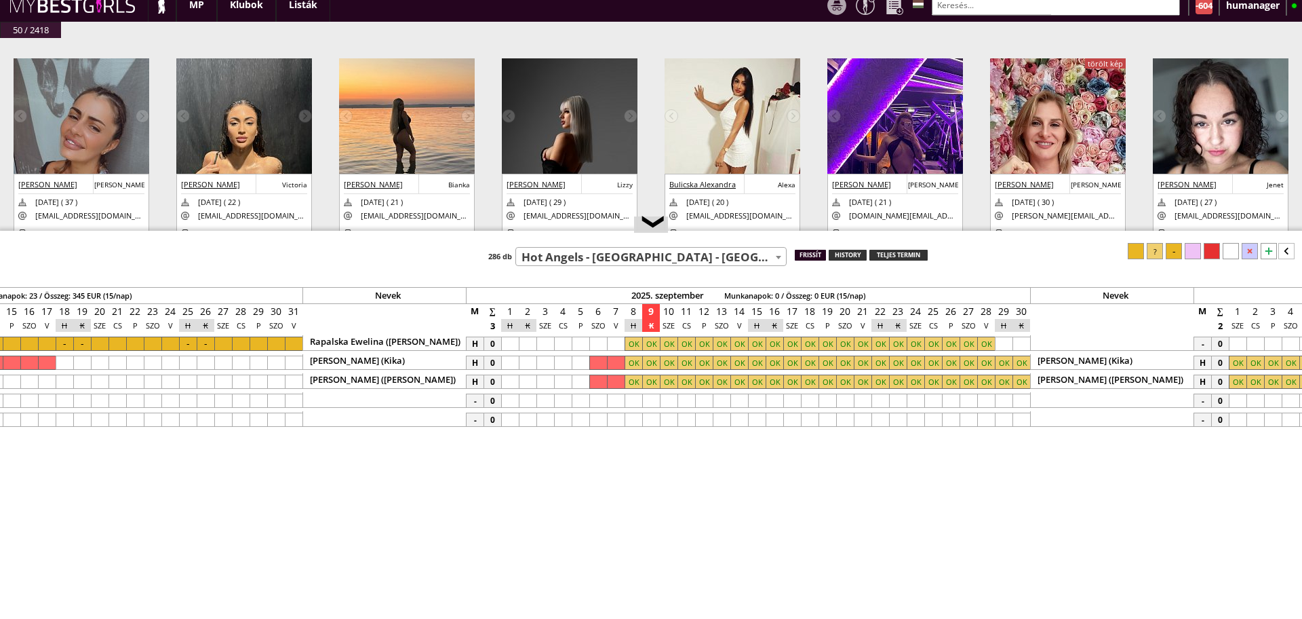
click at [811, 256] on div "frissít" at bounding box center [810, 255] width 31 height 11
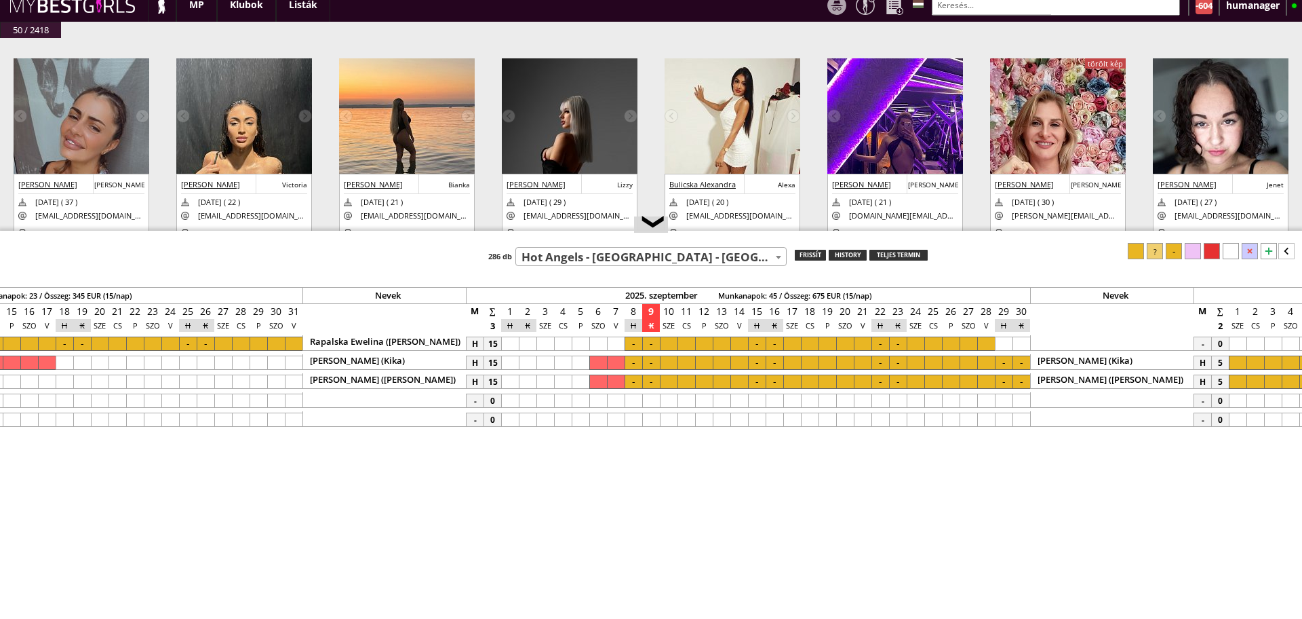
click at [687, 338] on div at bounding box center [687, 343] width 18 height 14
click at [984, 341] on div at bounding box center [986, 343] width 18 height 14
click at [1169, 254] on div at bounding box center [1174, 251] width 16 height 16
click at [680, 359] on div at bounding box center [687, 362] width 18 height 14
click at [993, 363] on div at bounding box center [986, 362] width 18 height 14
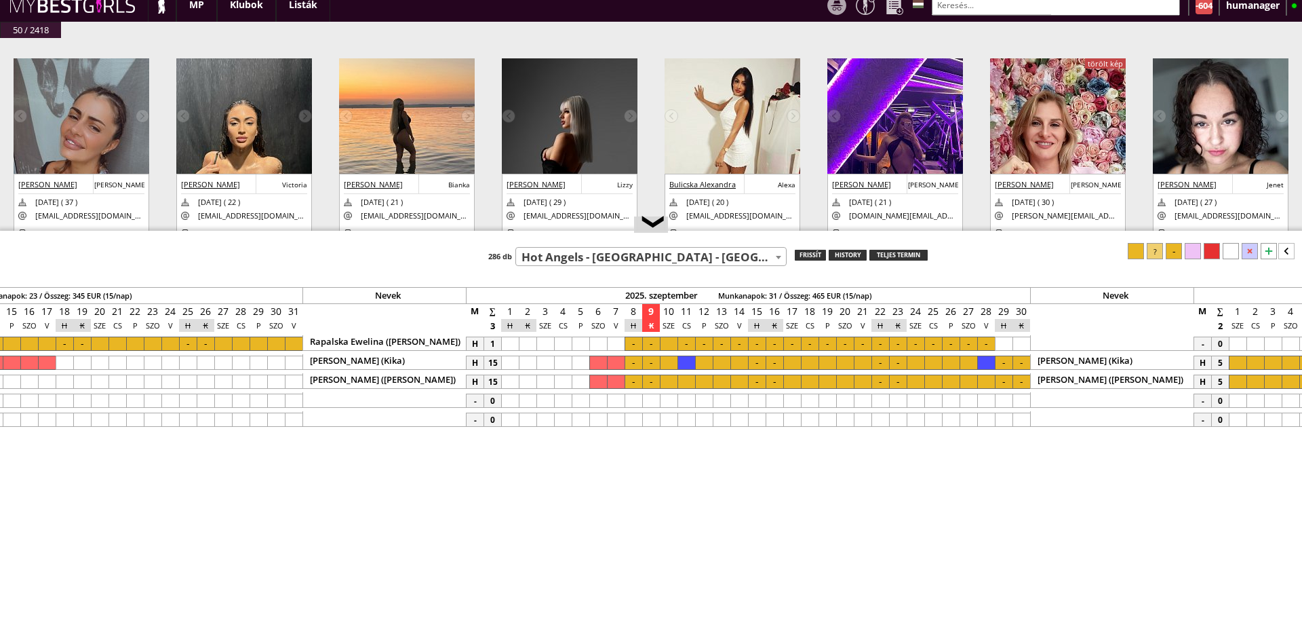
click at [1176, 249] on div at bounding box center [1174, 251] width 16 height 16
click at [689, 380] on div at bounding box center [687, 381] width 18 height 14
click at [991, 381] on div at bounding box center [986, 381] width 18 height 14
click at [1174, 252] on div at bounding box center [1174, 251] width 16 height 16
click at [811, 252] on div "frissít" at bounding box center [810, 255] width 31 height 11
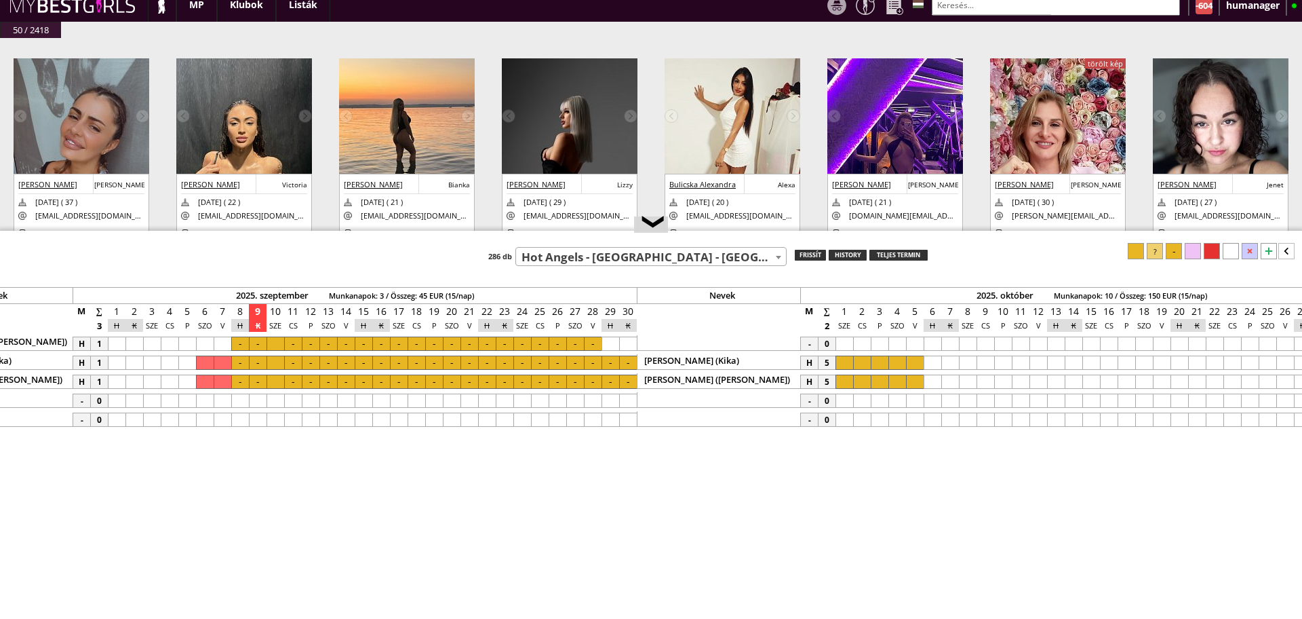
scroll to position [0, 5981]
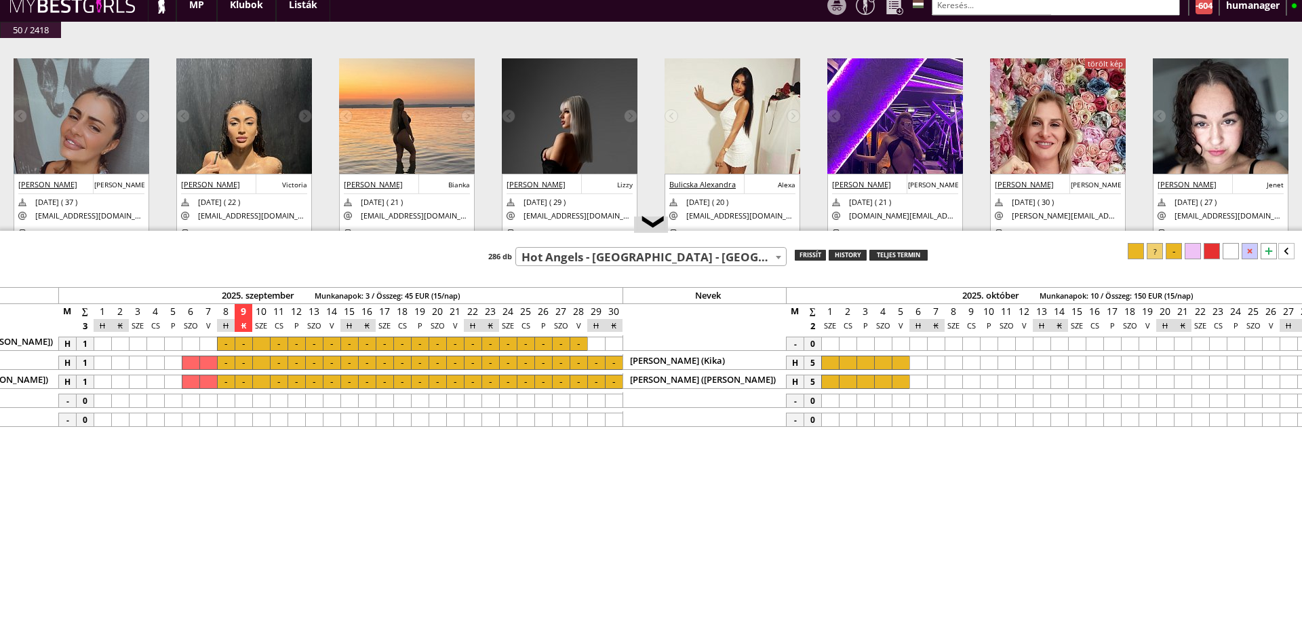
click at [853, 362] on div at bounding box center [848, 362] width 18 height 14
click at [898, 363] on div at bounding box center [901, 362] width 18 height 14
click at [1175, 252] on div at bounding box center [1174, 251] width 16 height 16
click at [841, 385] on div at bounding box center [848, 381] width 18 height 14
click at [898, 378] on div at bounding box center [901, 381] width 18 height 14
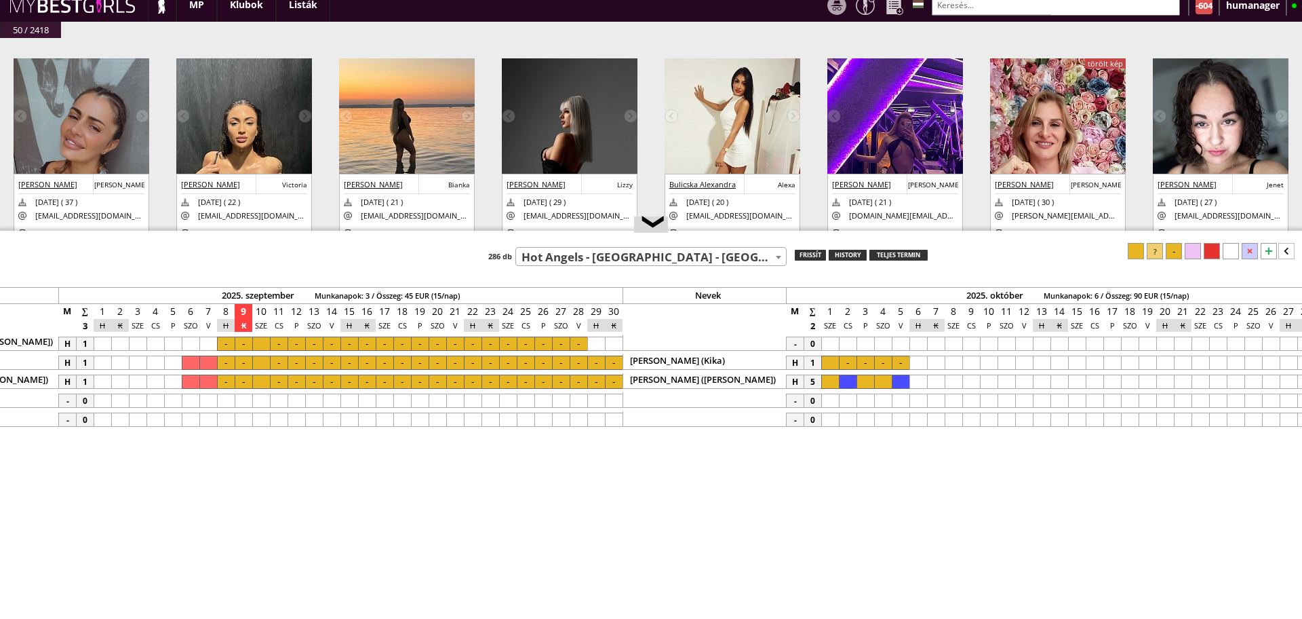
click at [1174, 249] on div at bounding box center [1174, 251] width 16 height 16
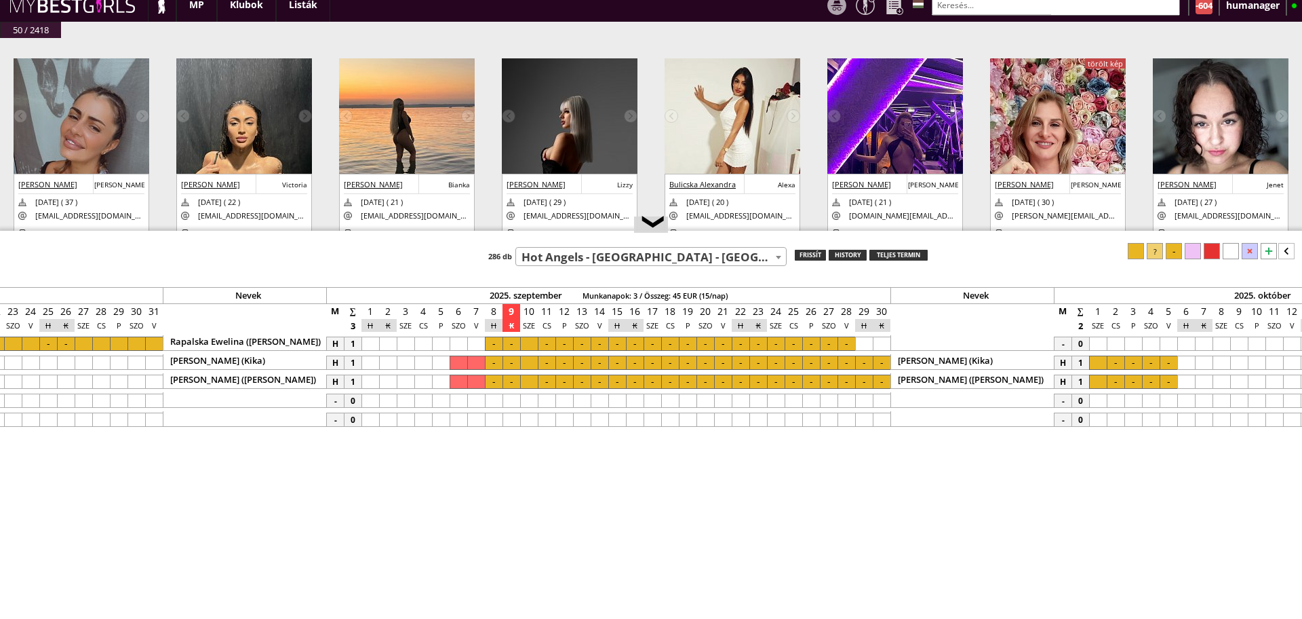
scroll to position [0, 5610]
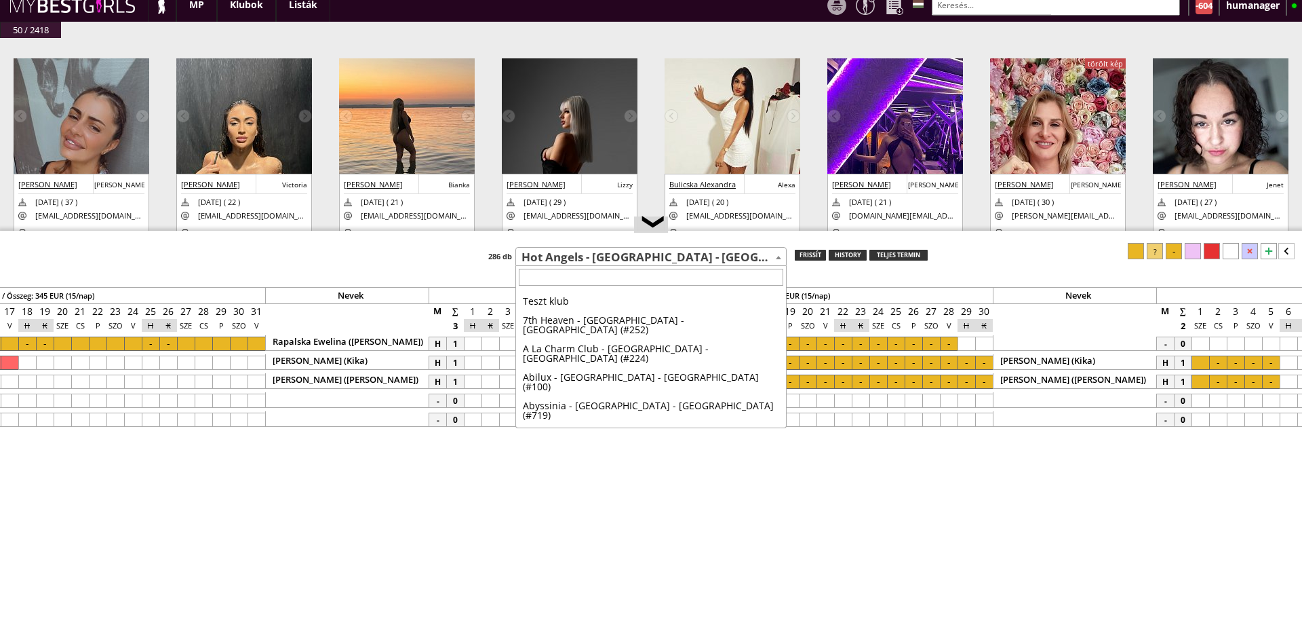
click at [556, 250] on span "Hot Angels - [GEOGRAPHIC_DATA] - [GEOGRAPHIC_DATA] (#574)" at bounding box center [651, 257] width 270 height 19
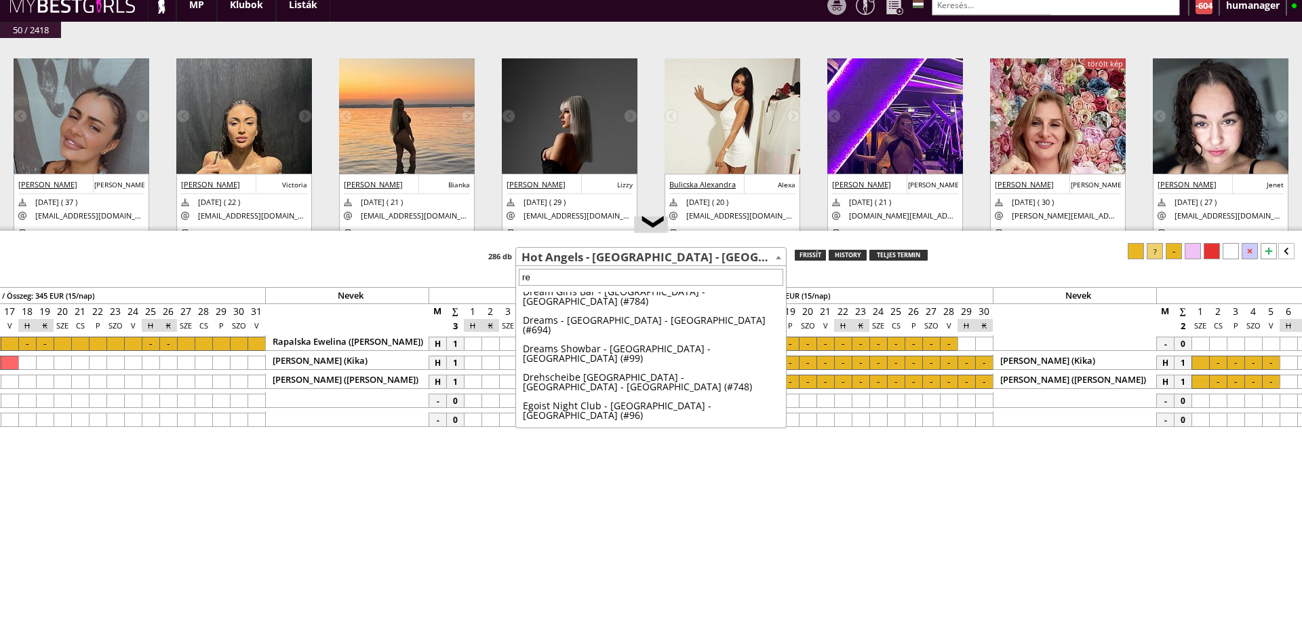
scroll to position [0, 0]
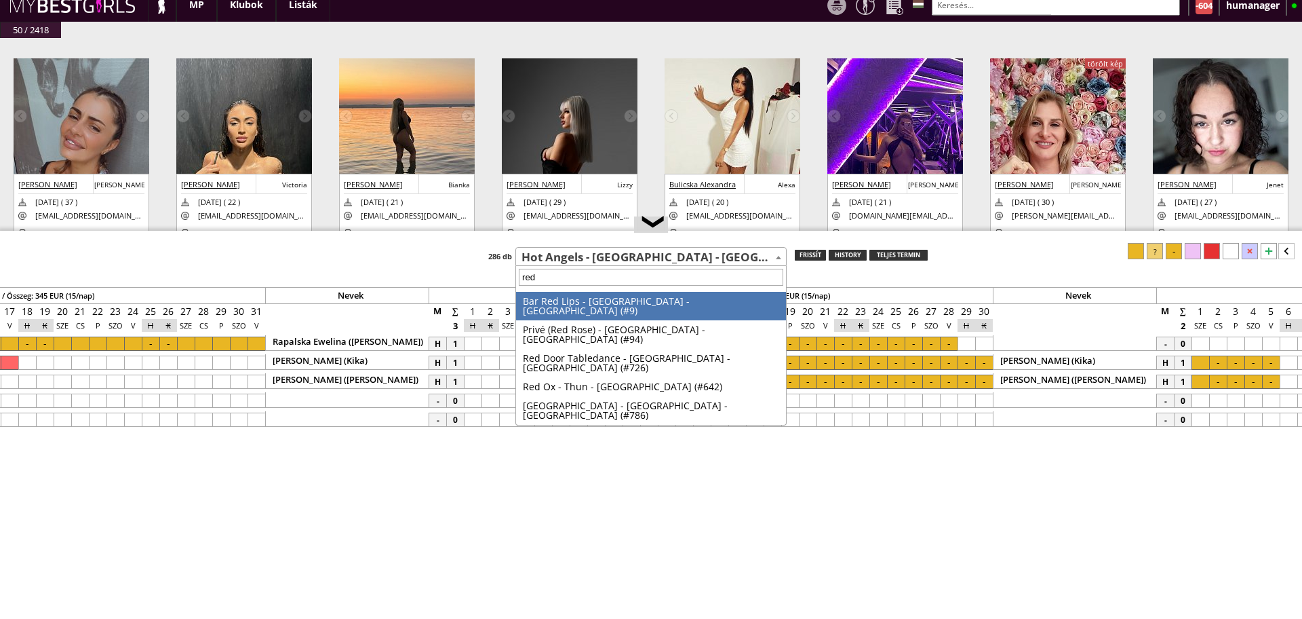
type input "red z"
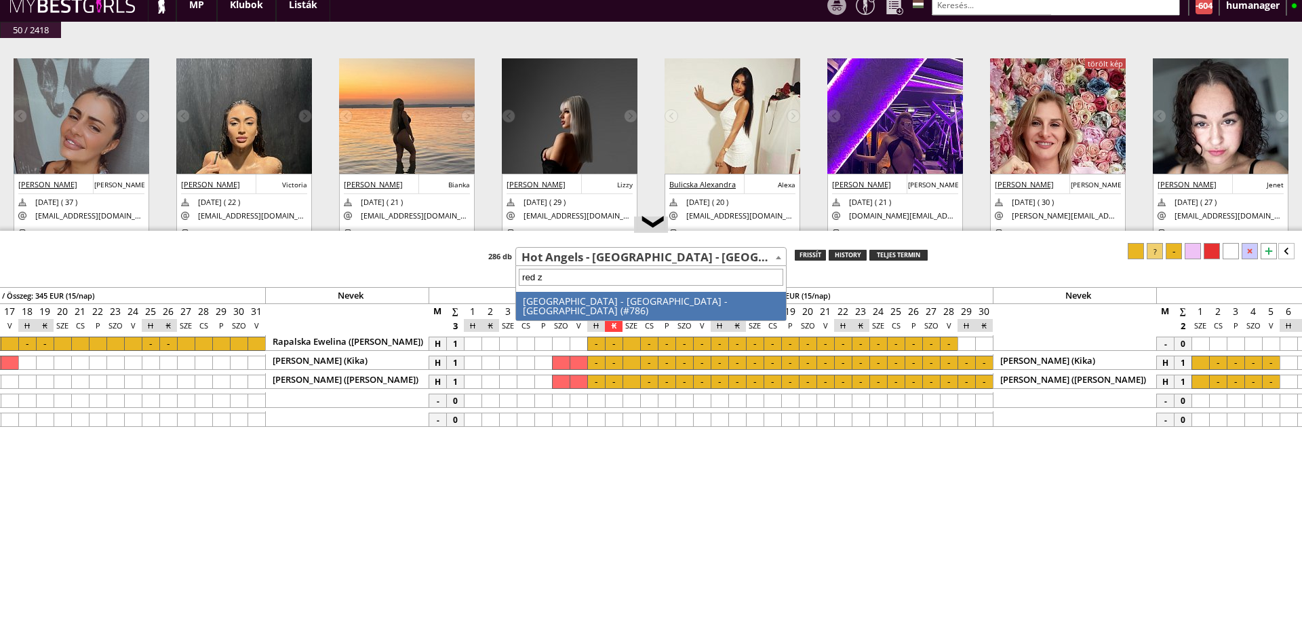
select select "786"
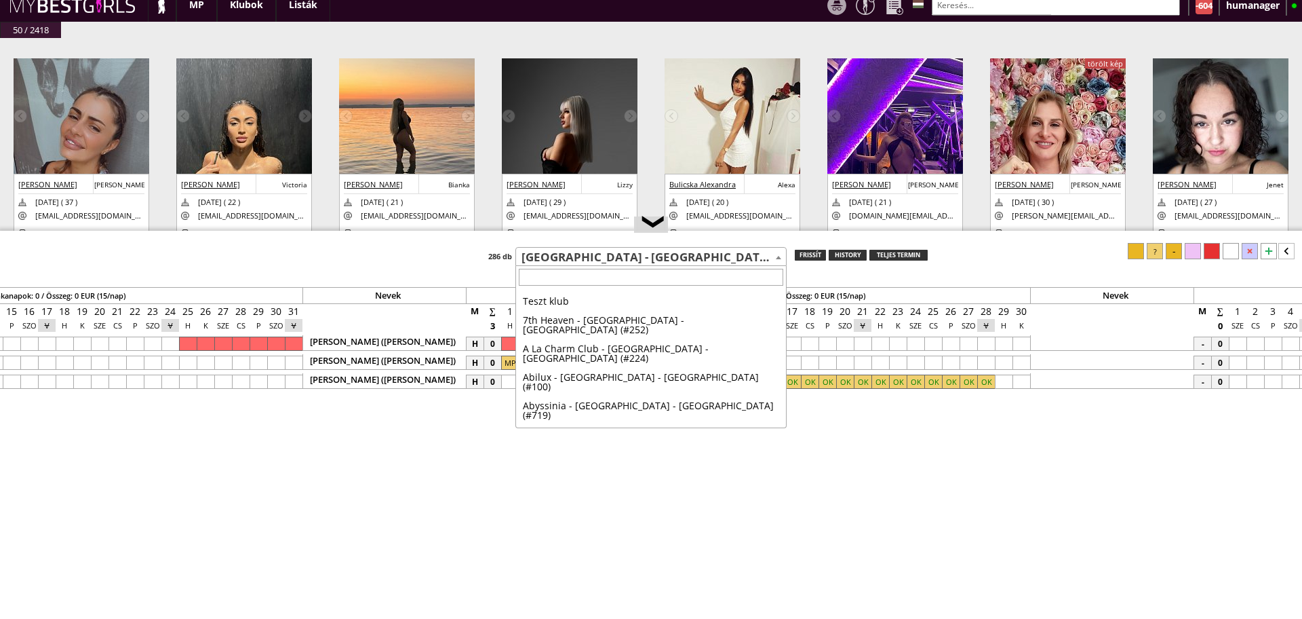
scroll to position [4131, 0]
click at [577, 263] on span "[GEOGRAPHIC_DATA] - [GEOGRAPHIC_DATA] - [GEOGRAPHIC_DATA] (#786)" at bounding box center [651, 257] width 270 height 19
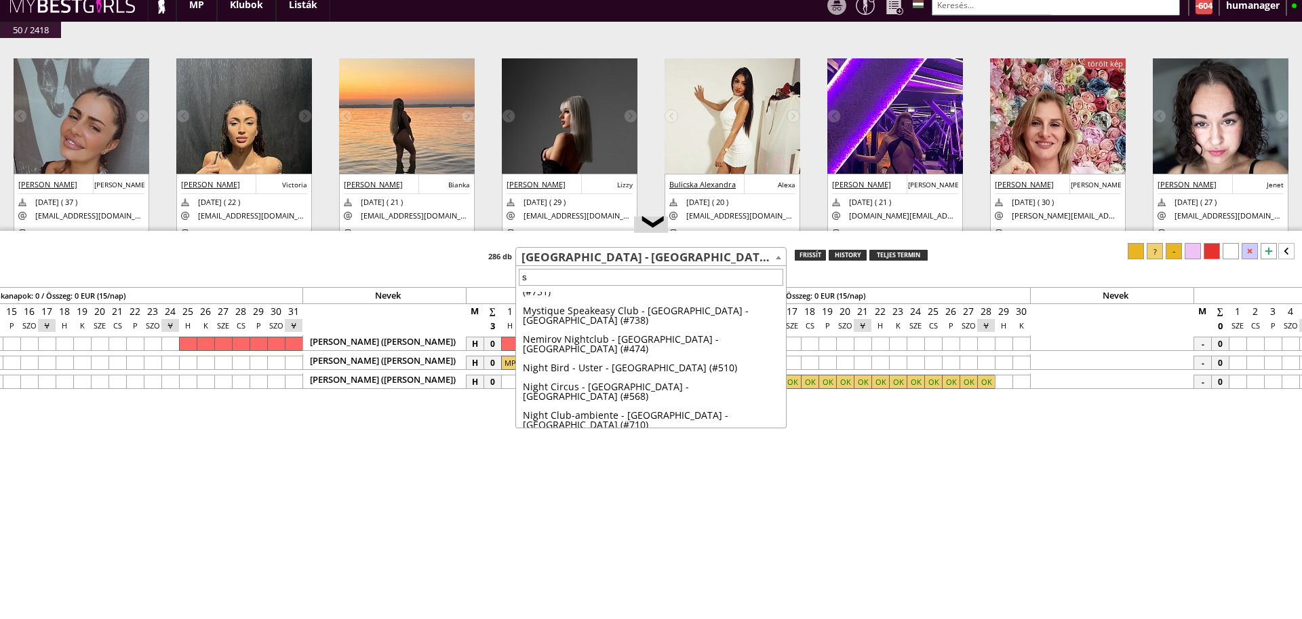
scroll to position [0, 0]
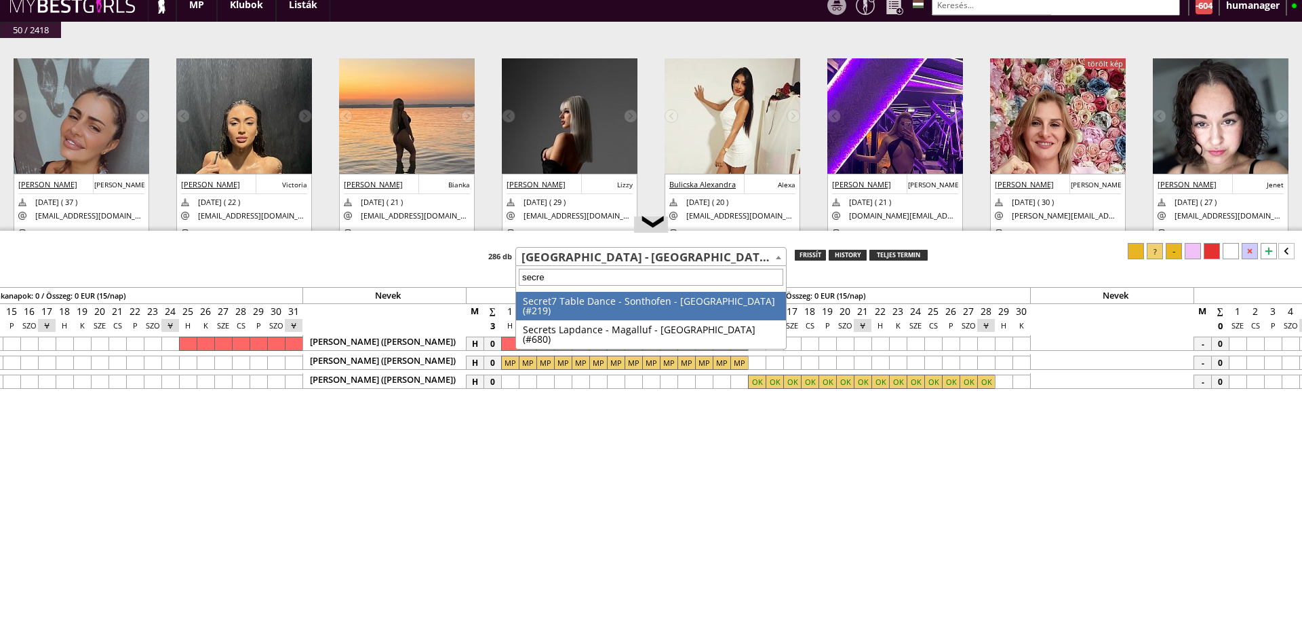
type input "secret"
select select "219"
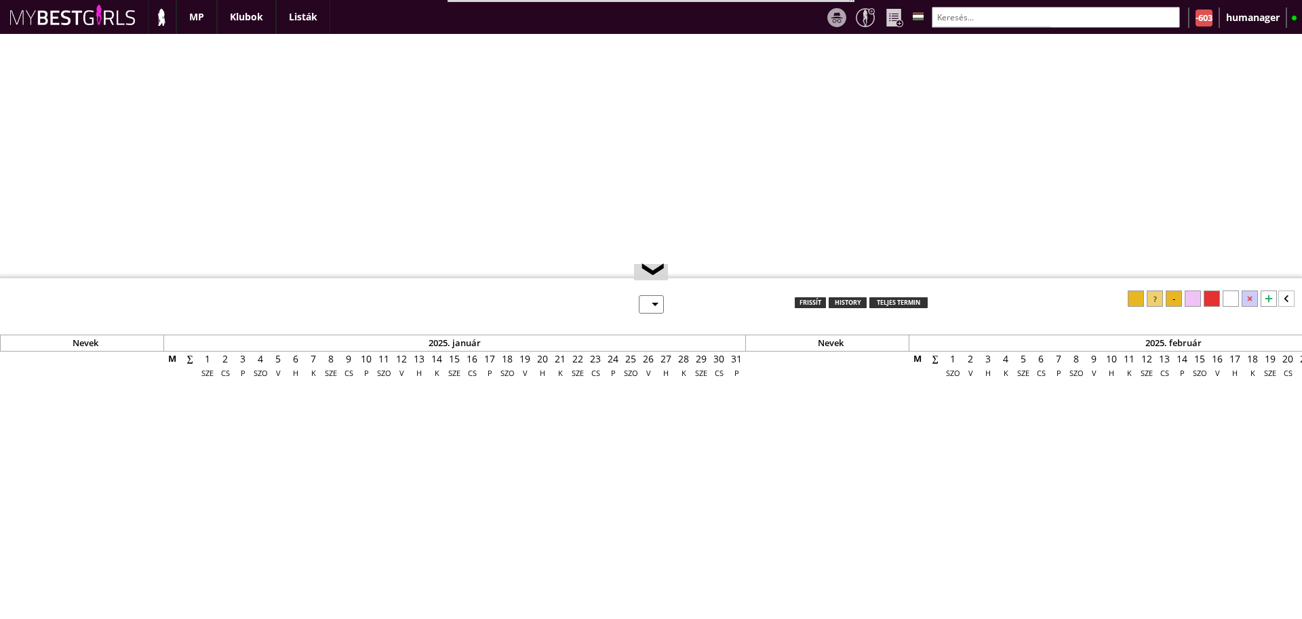
select select "0"
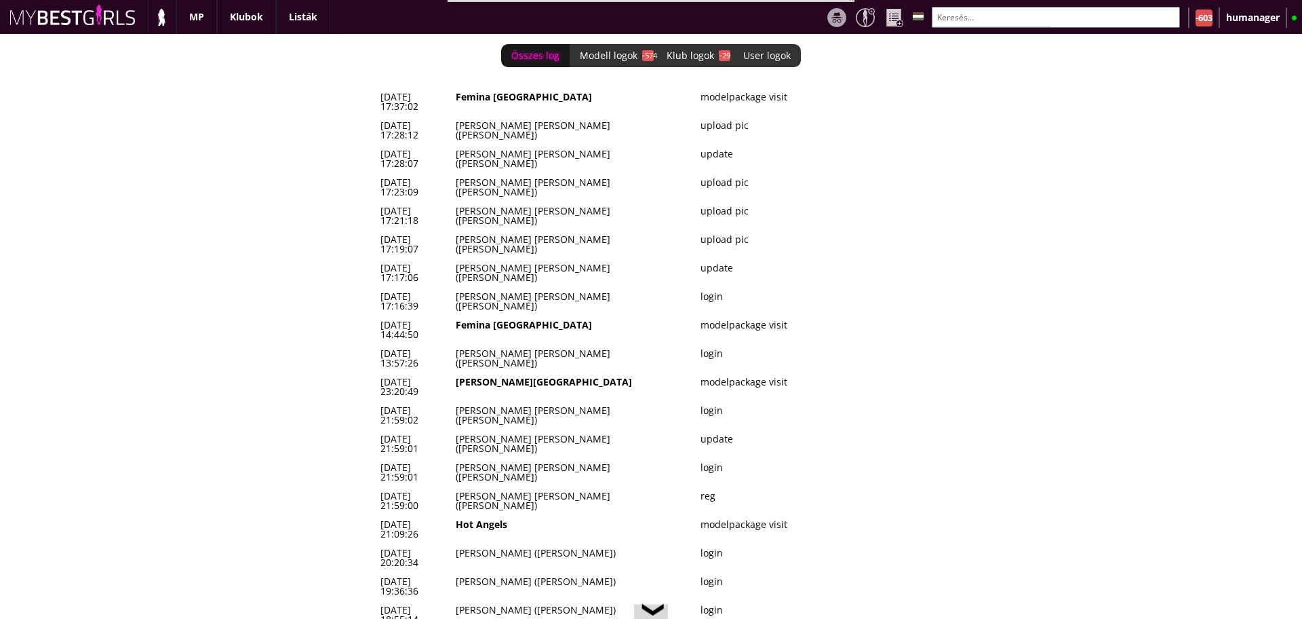
scroll to position [0, 5573]
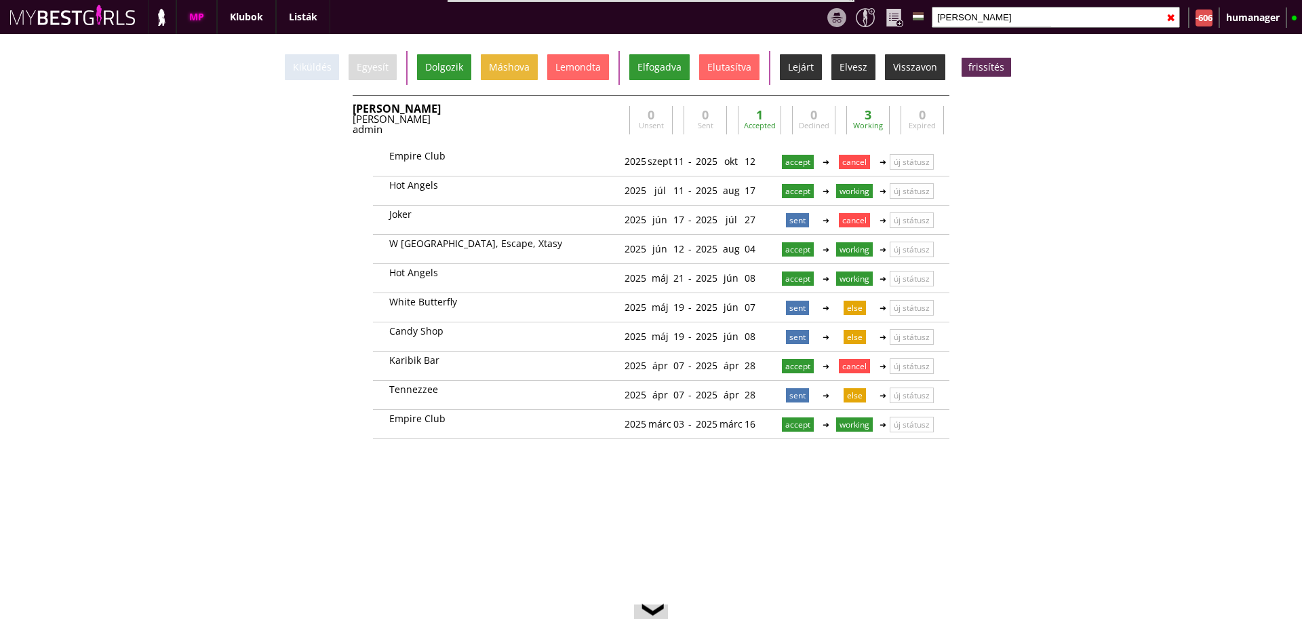
click at [992, 23] on input "[PERSON_NAME]" at bounding box center [1056, 17] width 248 height 21
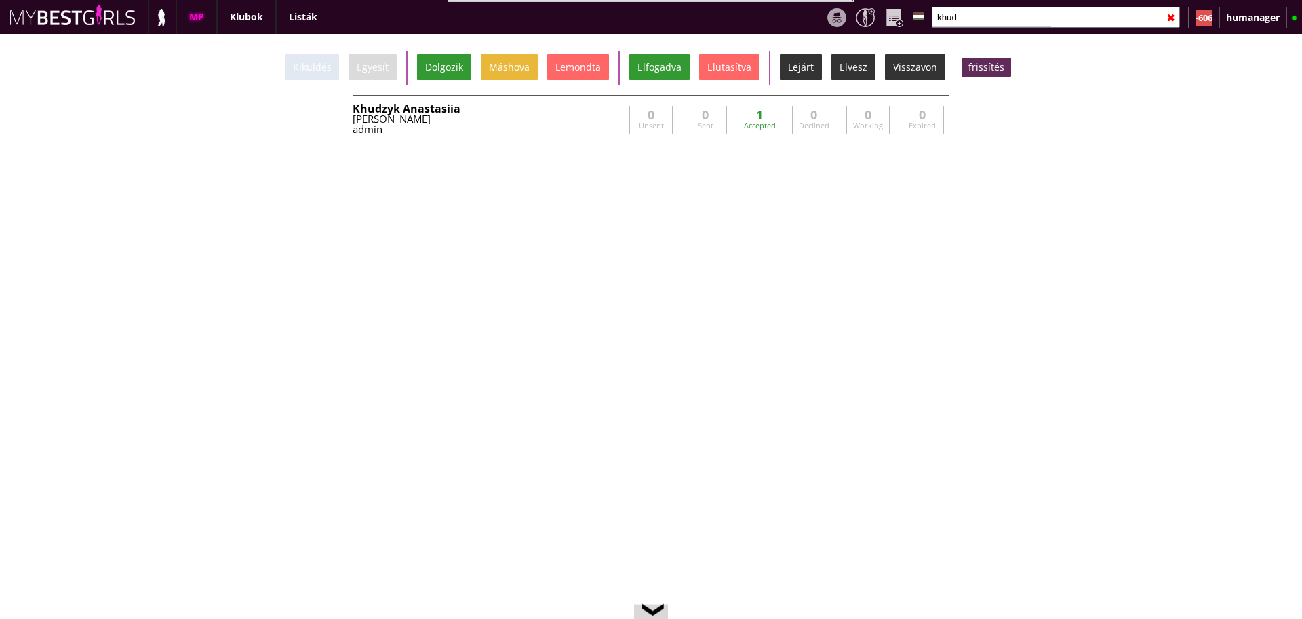
click at [604, 92] on div "Kiküldés Egyesít Dolgozik Máshova Lemondta Elfogadva Elutasítva Lejárt Elvesz V…" at bounding box center [651, 326] width 1302 height 585
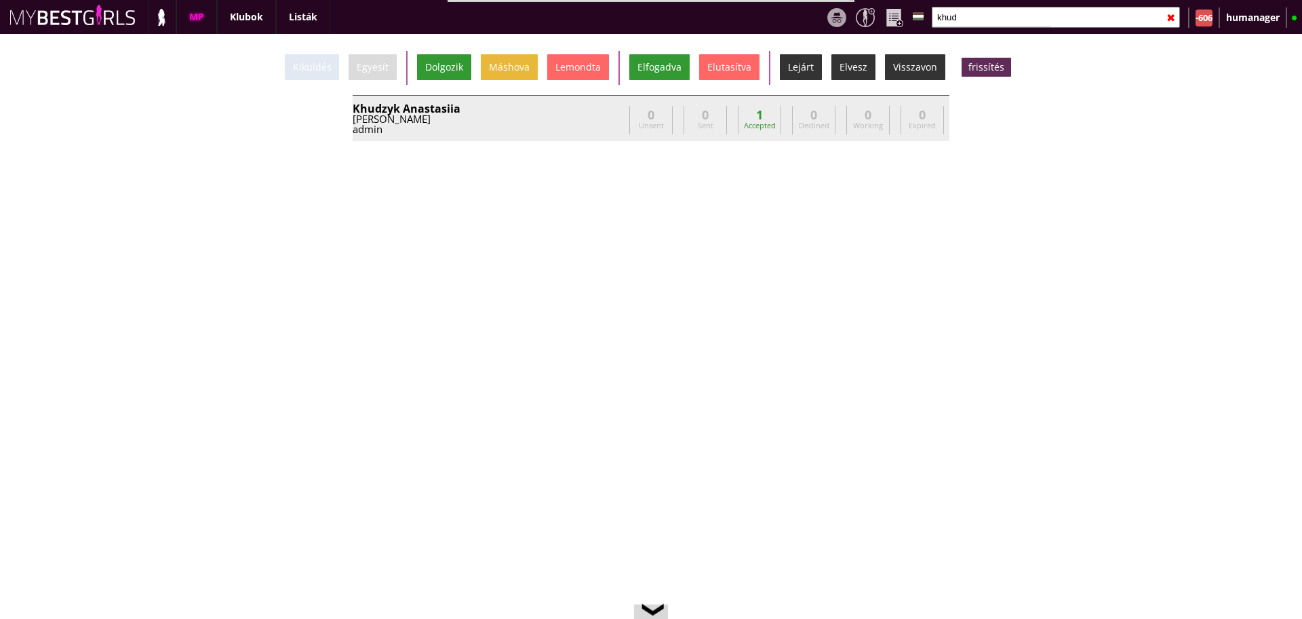
click at [600, 106] on div "Khudzyk Anastasiia" at bounding box center [488, 108] width 271 height 11
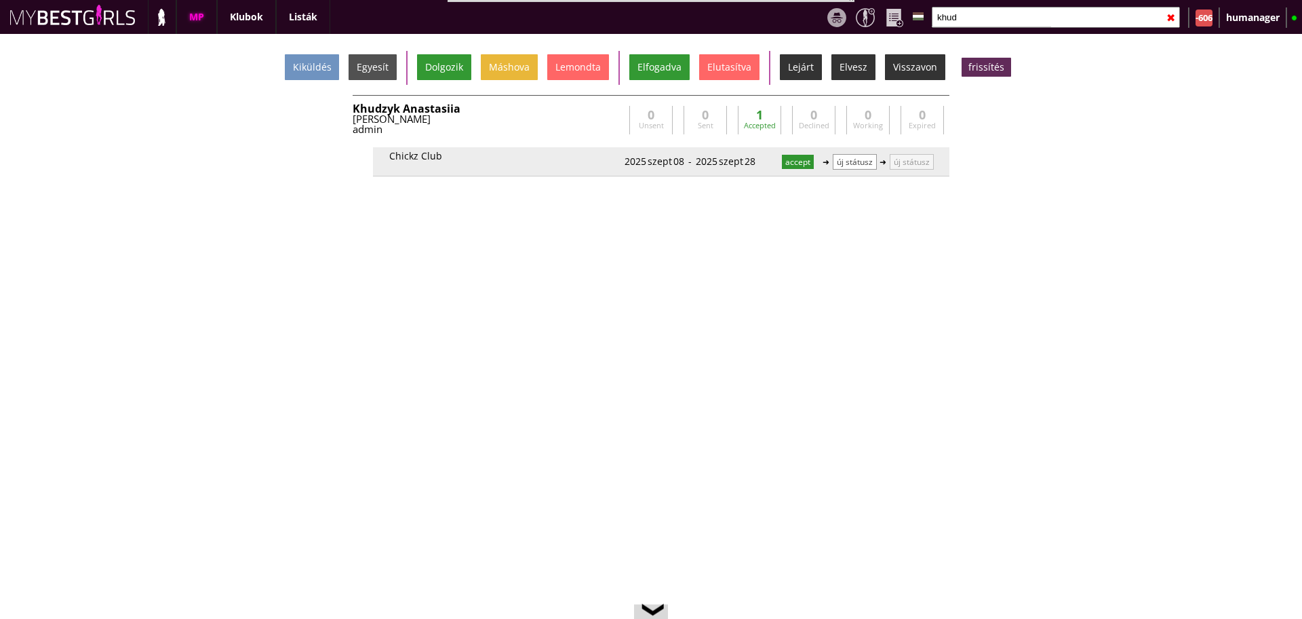
click at [870, 163] on p "új státusz" at bounding box center [855, 162] width 44 height 16
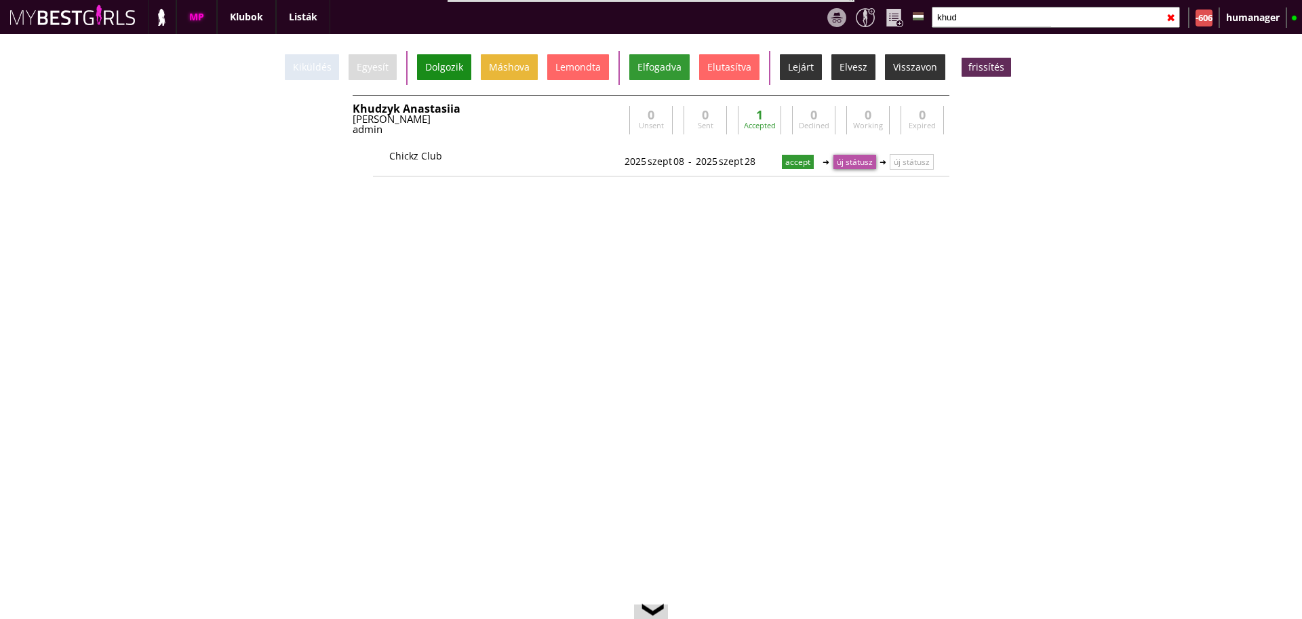
click at [464, 62] on div "Dolgozik" at bounding box center [444, 67] width 54 height 26
click at [983, 21] on input "khud" at bounding box center [1056, 17] width 248 height 21
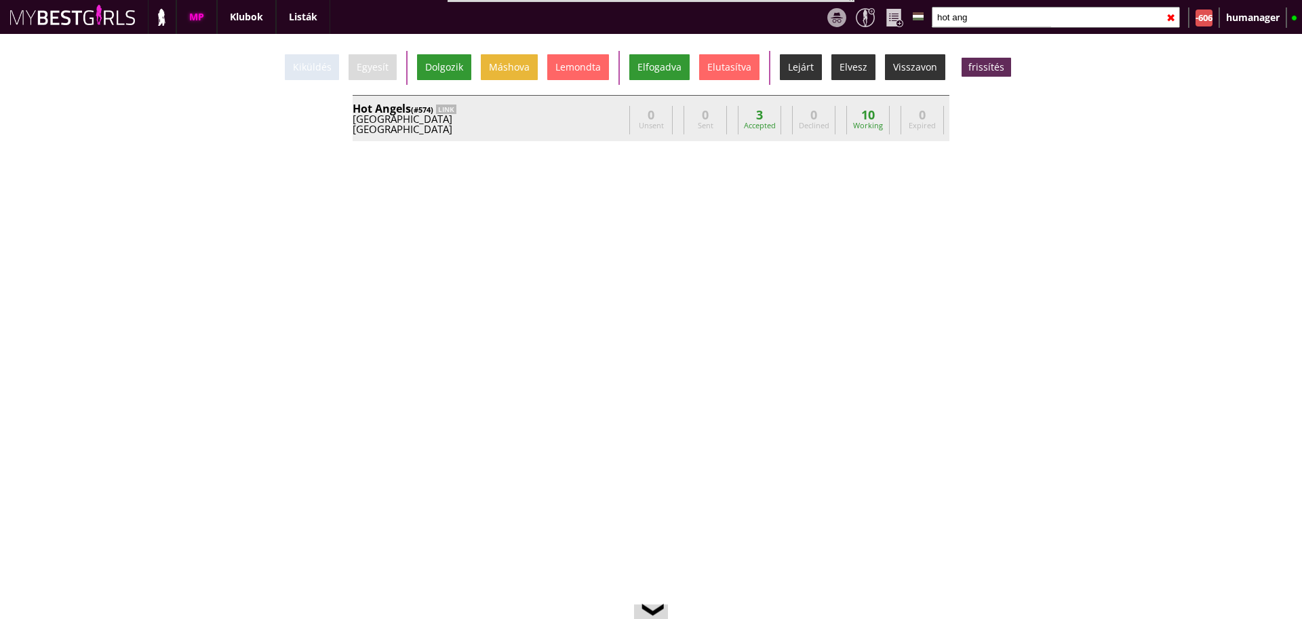
click at [549, 136] on div "Hot Angels (#574) LINK Germany Bamberg info@hotangels-bamberg.de Ralf Auer" at bounding box center [488, 120] width 271 height 34
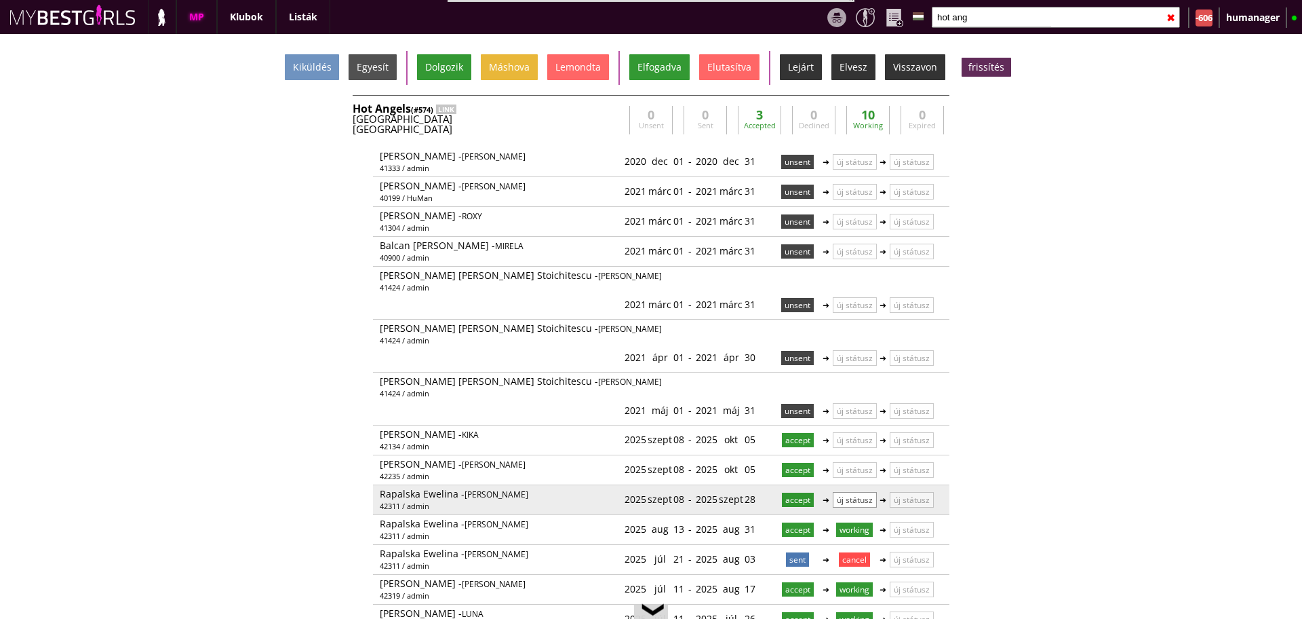
click at [840, 492] on p "új státusz" at bounding box center [855, 500] width 44 height 16
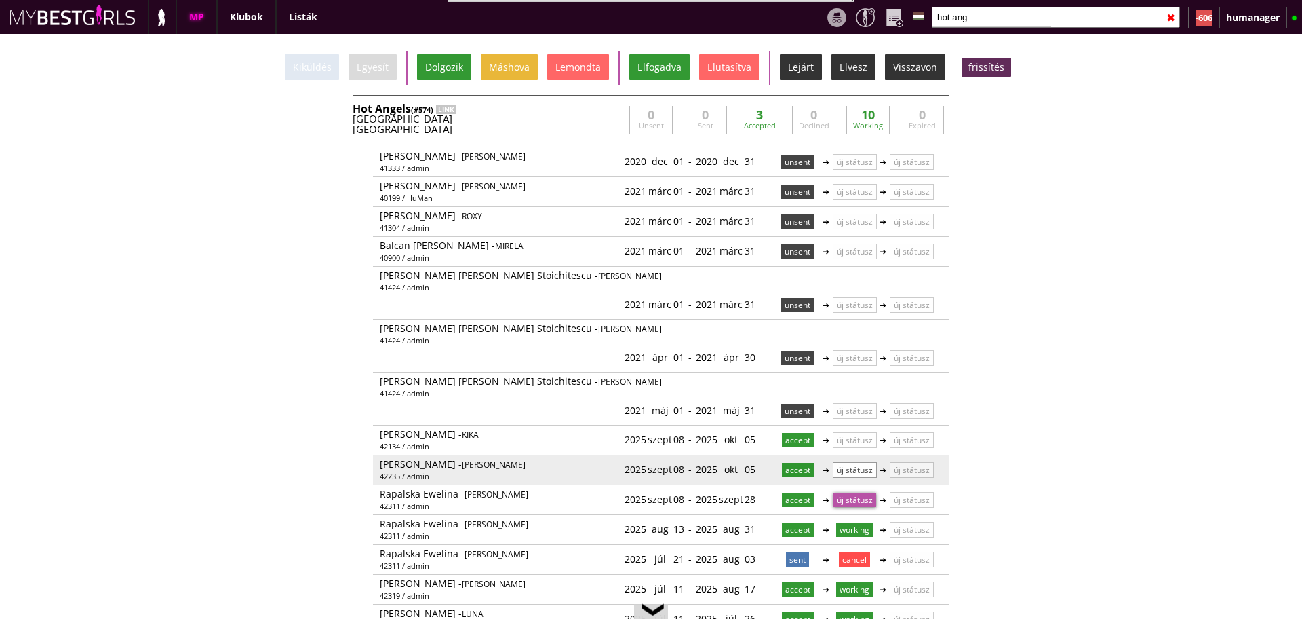
click at [845, 462] on p "új státusz" at bounding box center [855, 470] width 44 height 16
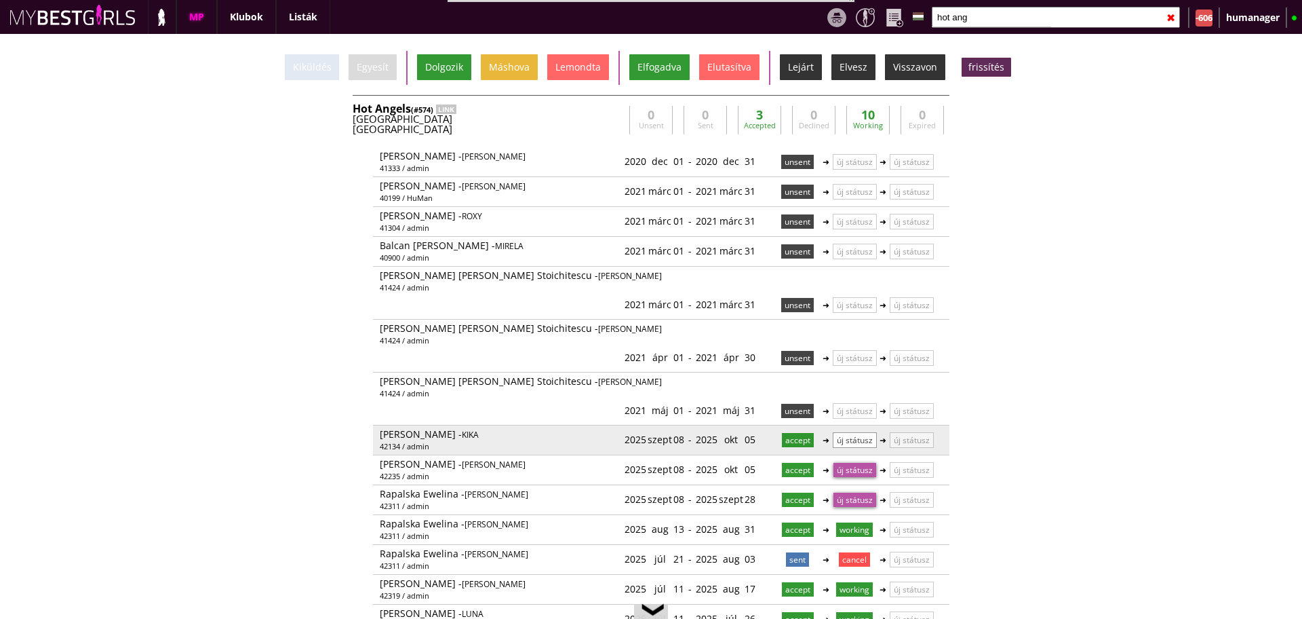
click at [853, 432] on p "új státusz" at bounding box center [855, 440] width 44 height 16
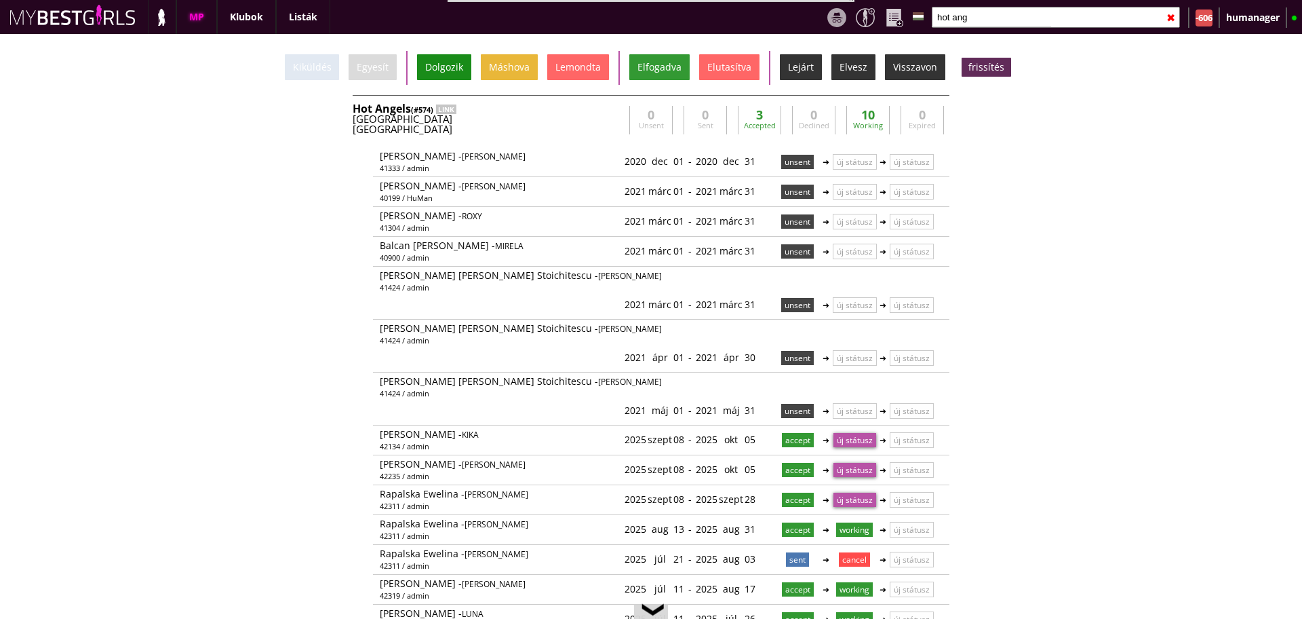
click at [438, 58] on div "Dolgozik" at bounding box center [444, 67] width 54 height 26
click at [988, 11] on input "hot ang" at bounding box center [1056, 17] width 248 height 21
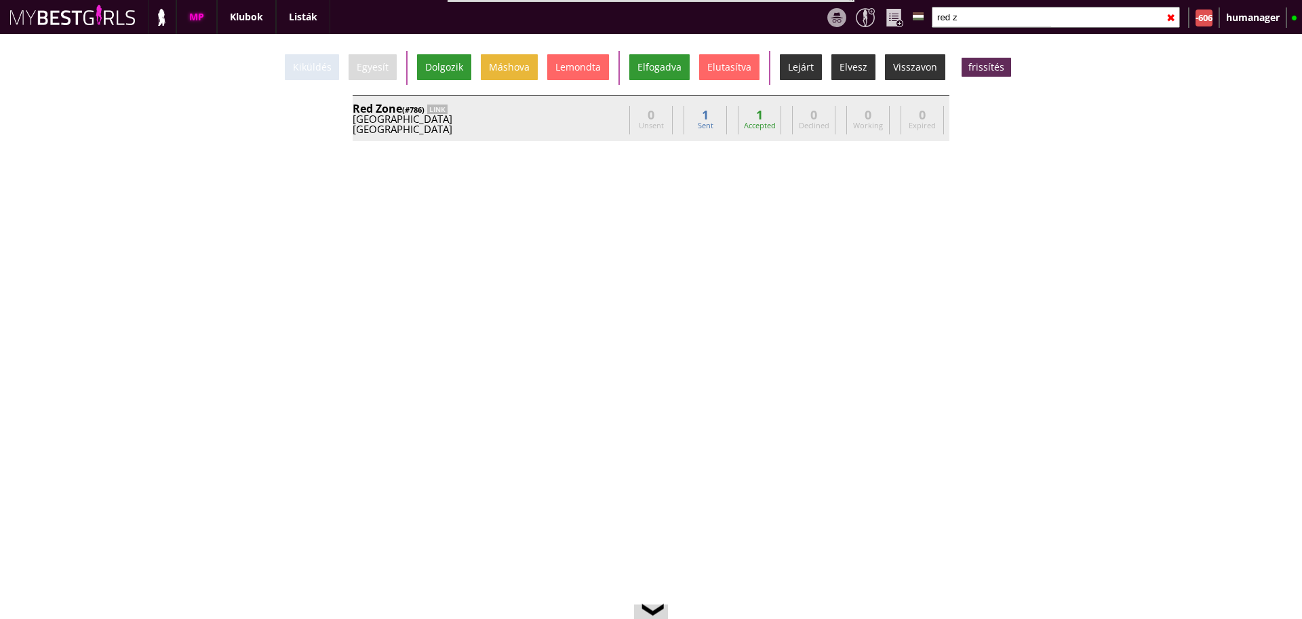
type input "red z"
click at [589, 121] on div "Germany" at bounding box center [488, 119] width 271 height 10
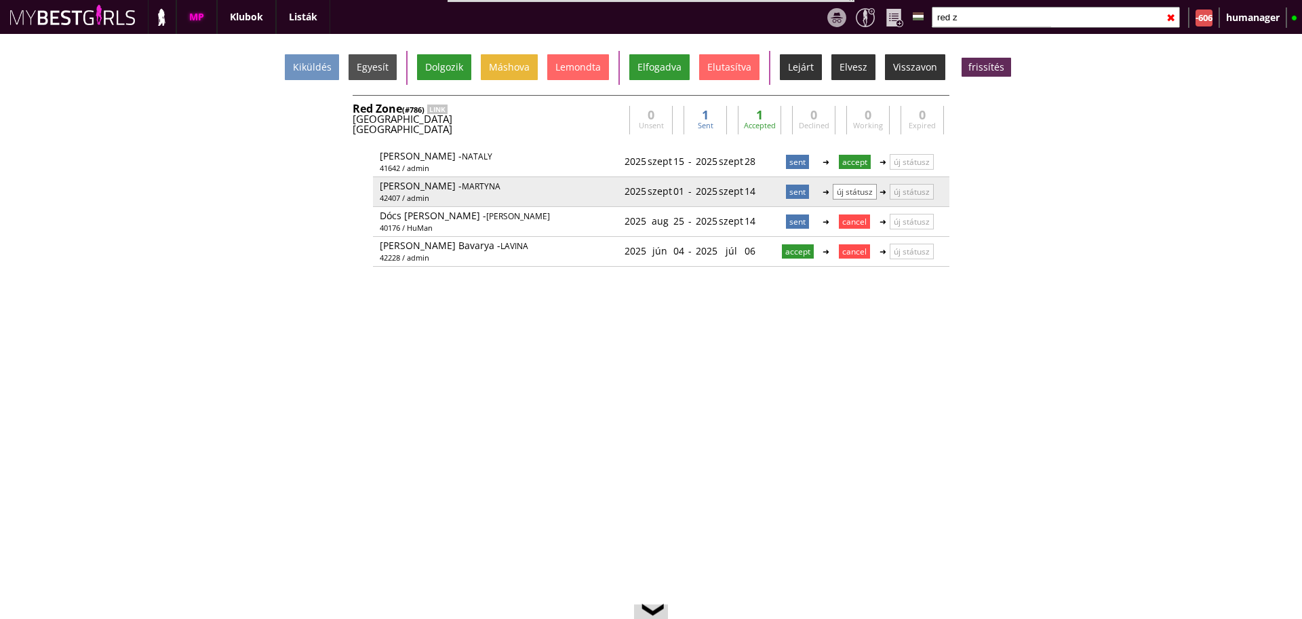
click at [851, 193] on p "új státusz" at bounding box center [855, 192] width 44 height 16
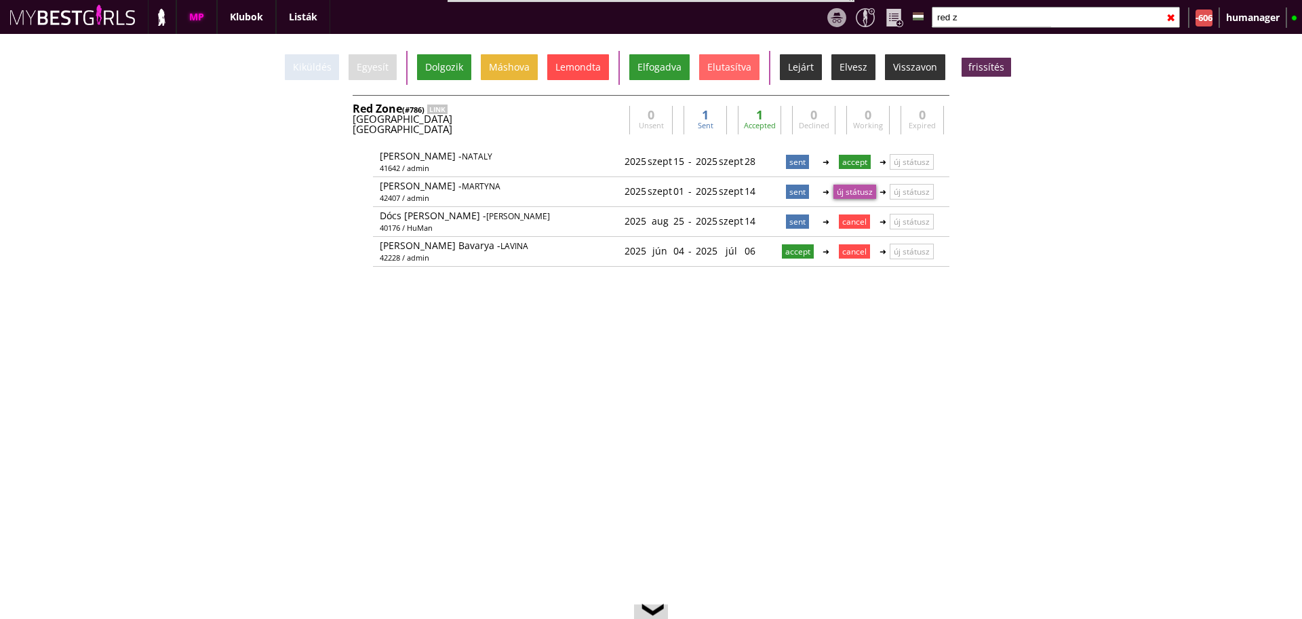
click at [567, 74] on div "Lemondta" at bounding box center [578, 67] width 62 height 26
